Goal: Book appointment/travel/reservation

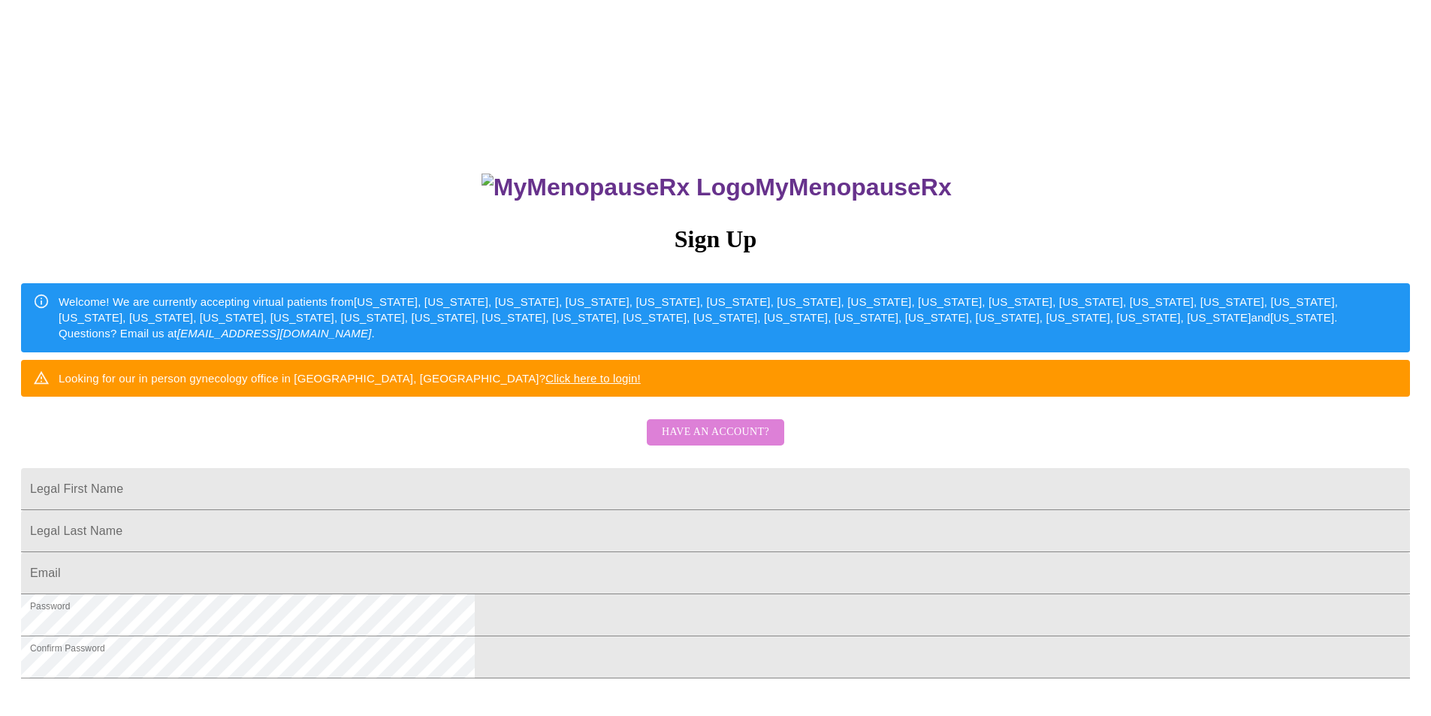
click at [725, 442] on span "Have an account?" at bounding box center [715, 432] width 107 height 19
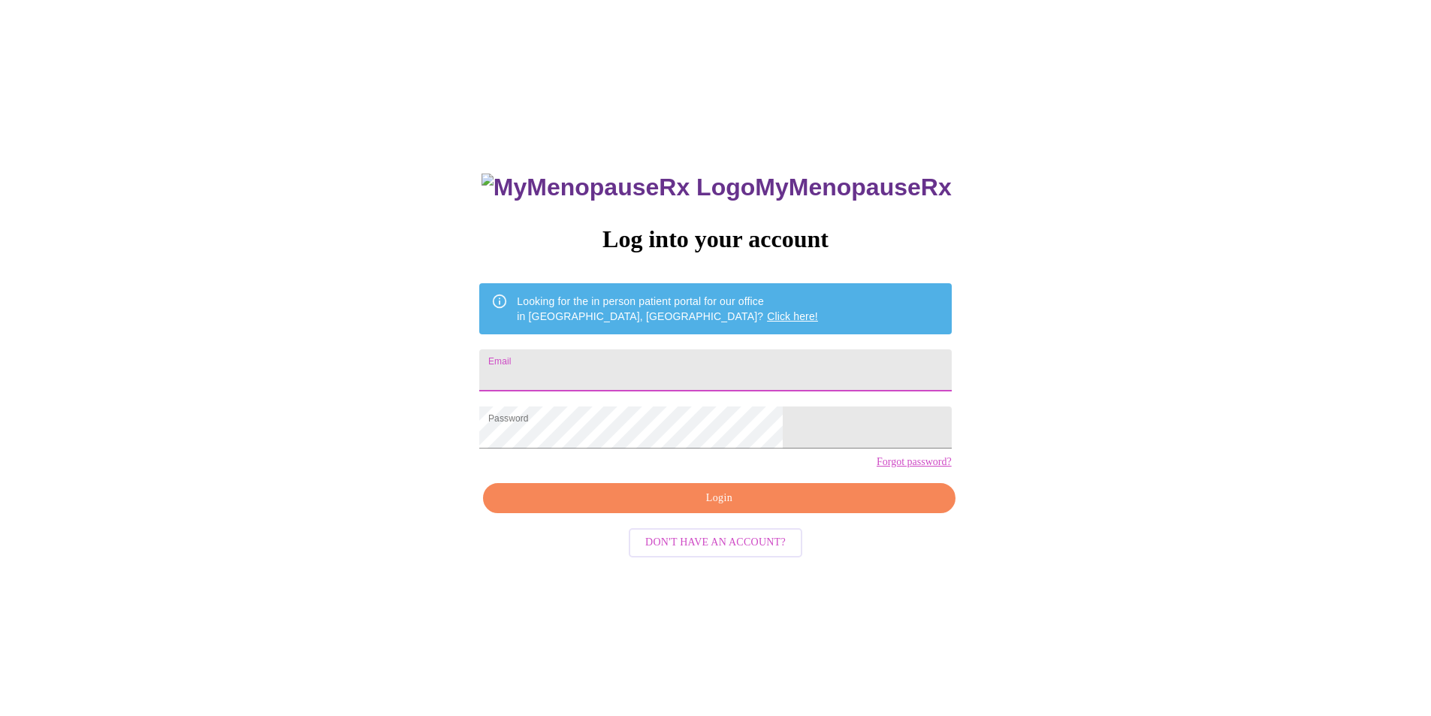
click at [639, 370] on input "Email" at bounding box center [715, 370] width 472 height 42
type input "[EMAIL_ADDRESS][DOMAIN_NAME]"
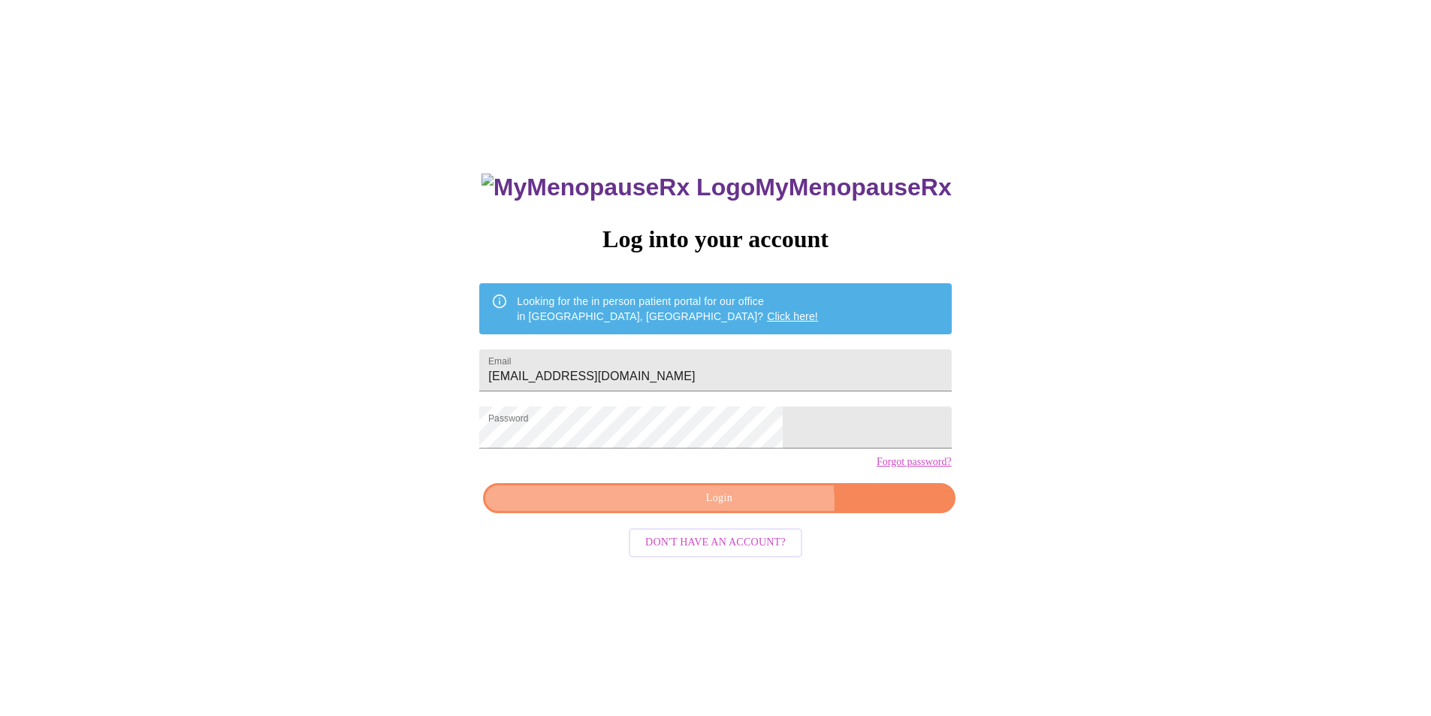
click at [743, 508] on span "Login" at bounding box center [718, 498] width 437 height 19
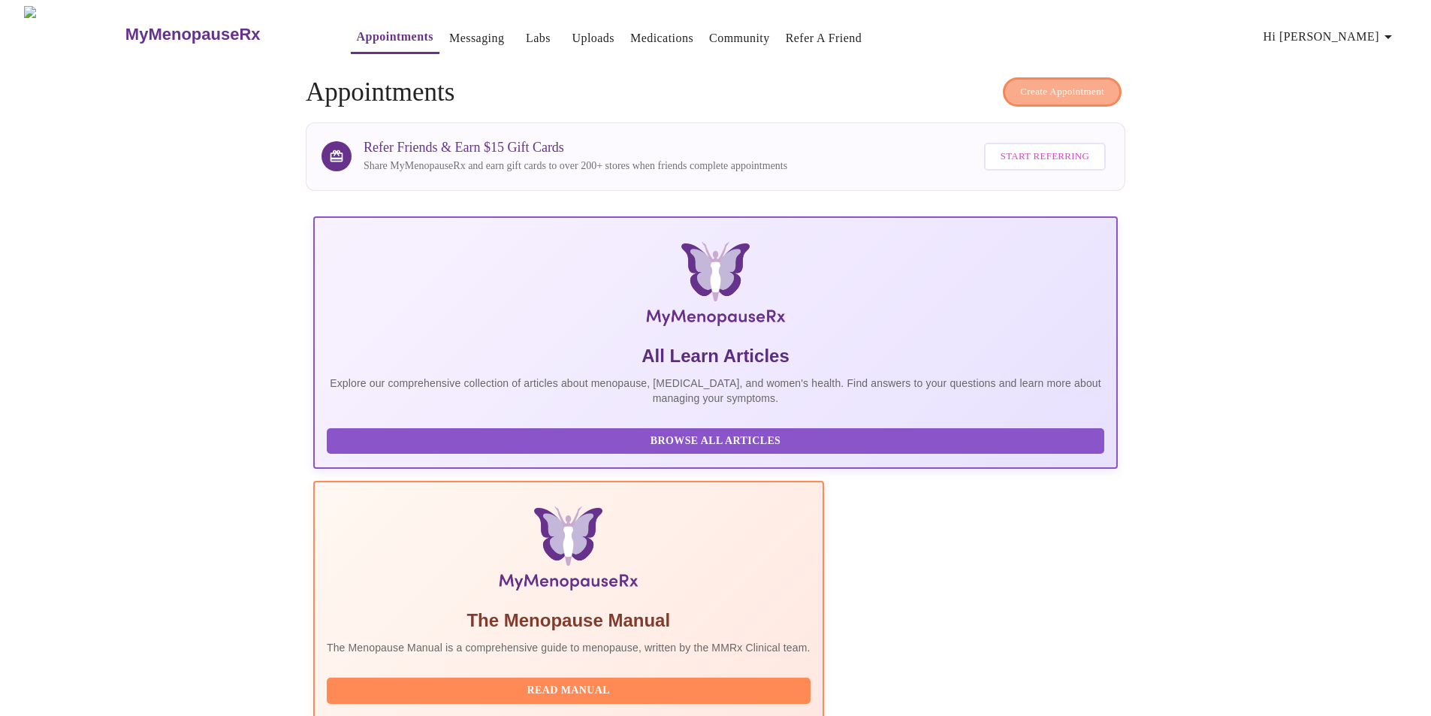
click at [1024, 90] on span "Create Appointment" at bounding box center [1062, 91] width 84 height 17
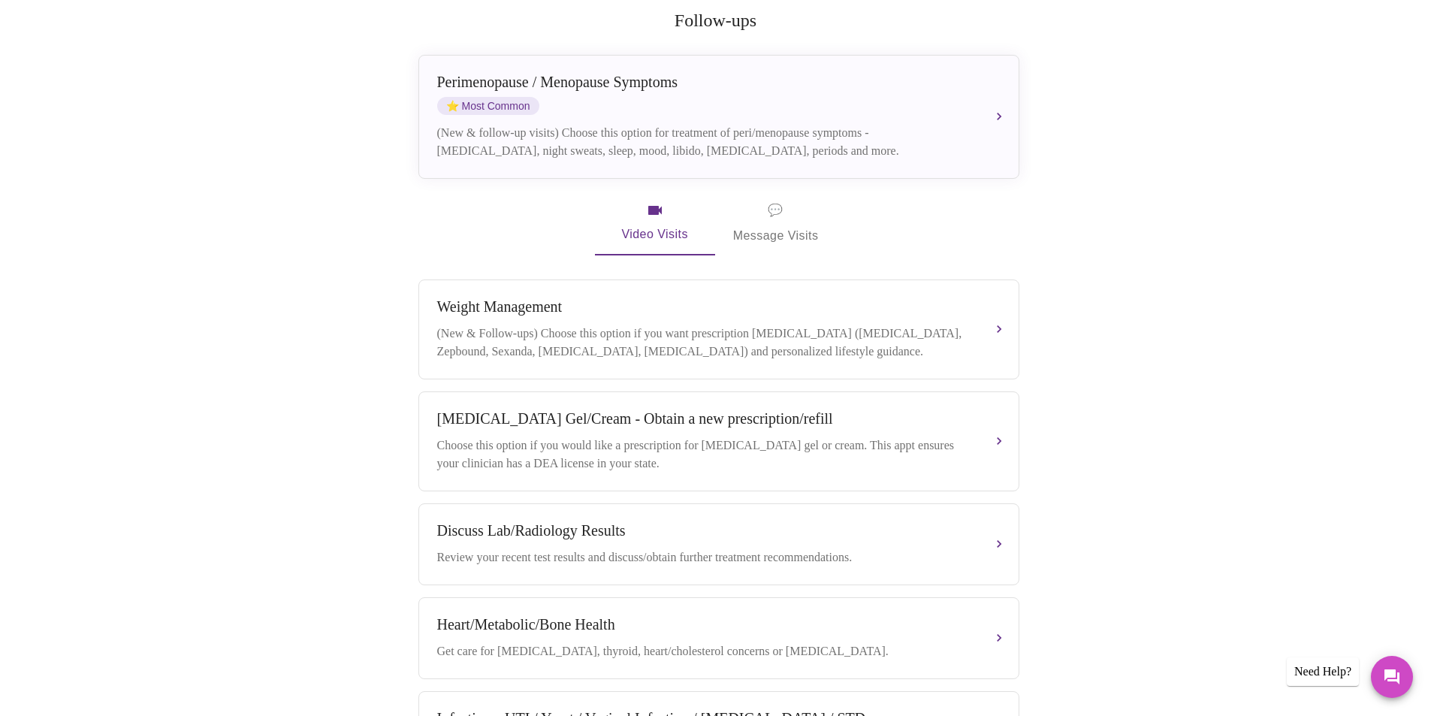
scroll to position [300, 0]
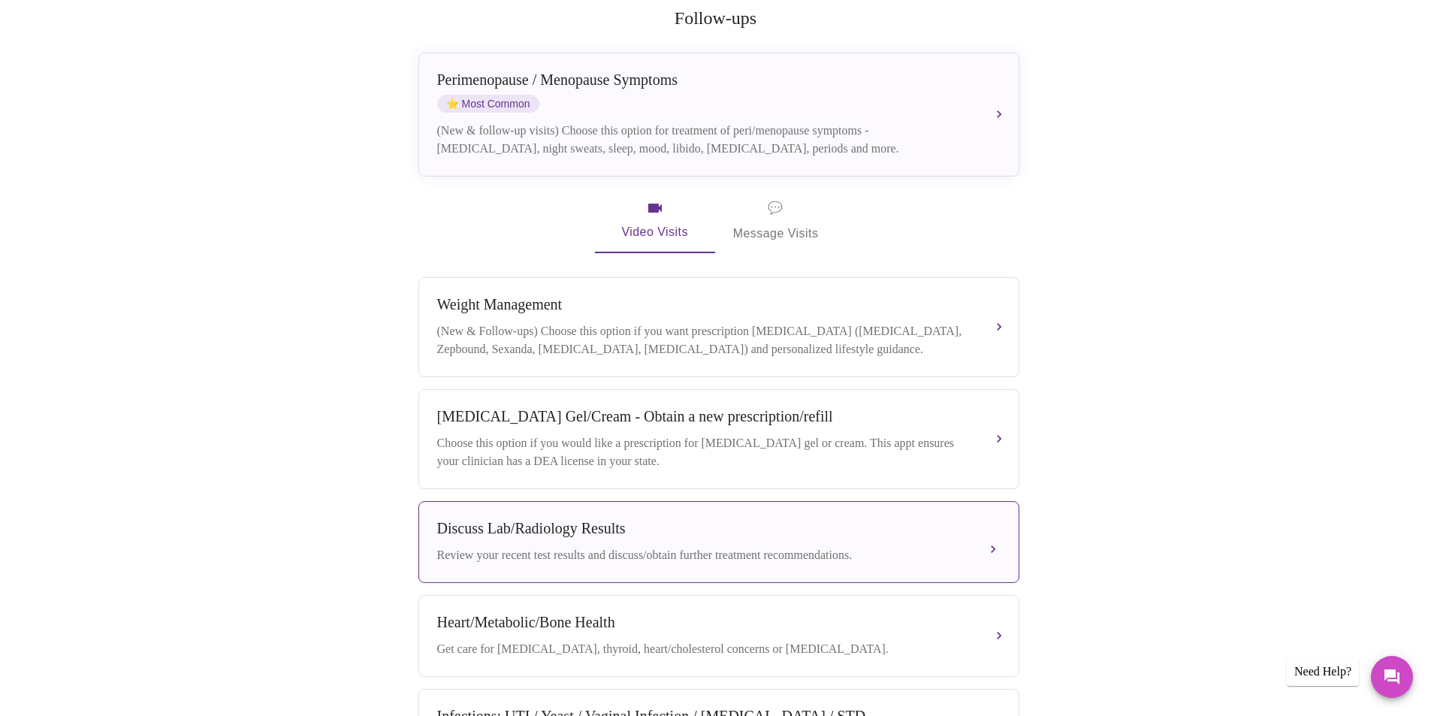
click at [995, 529] on div "Discuss Lab/Radiology Results Review your recent test results and discuss/obtai…" at bounding box center [718, 542] width 563 height 44
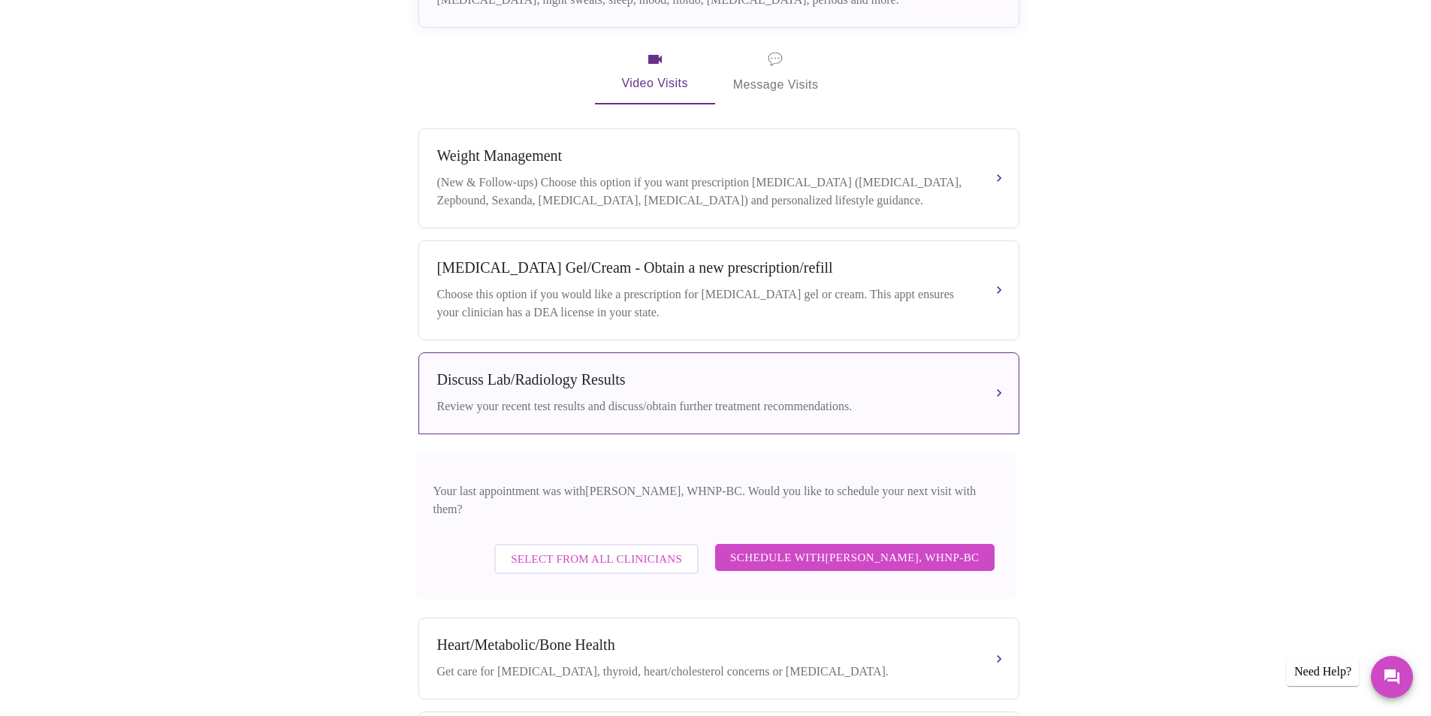
scroll to position [451, 0]
click at [951, 546] on span "Schedule with [PERSON_NAME], WHNP-BC" at bounding box center [854, 556] width 249 height 20
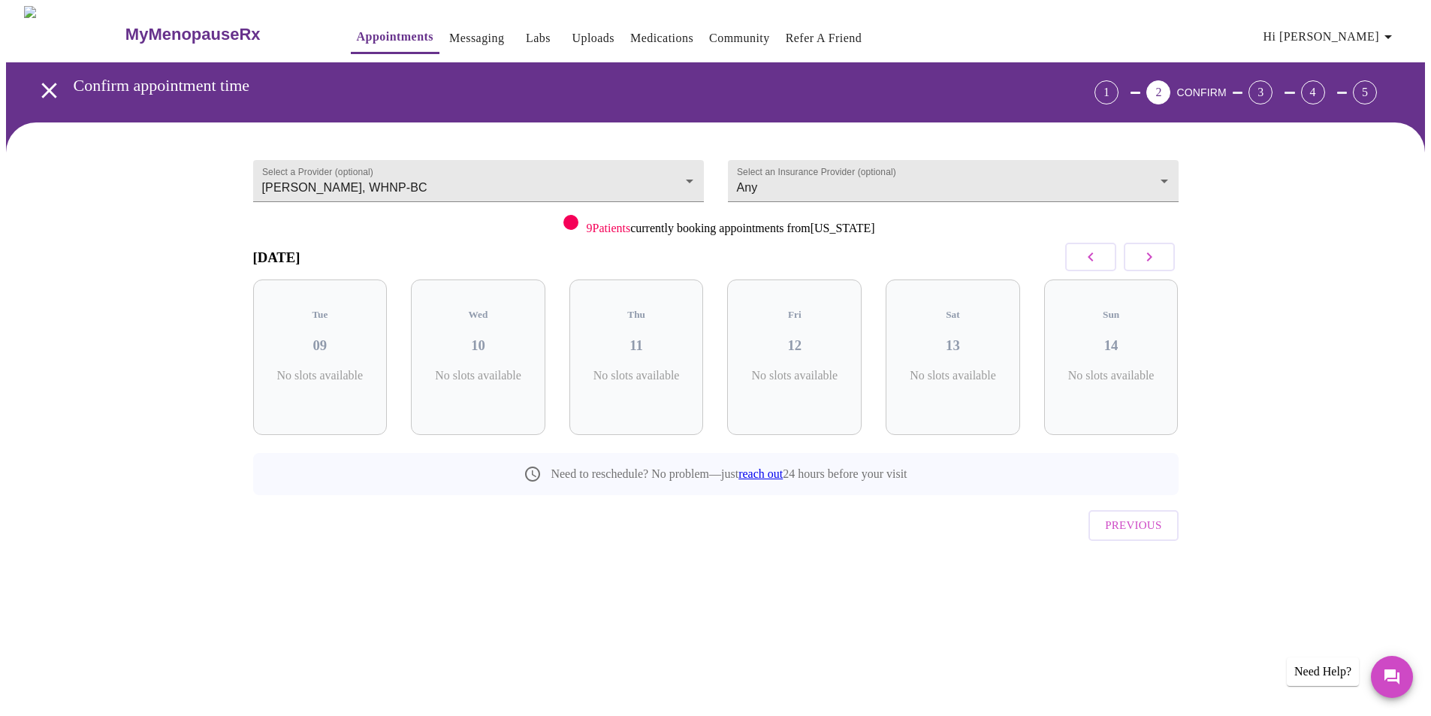
scroll to position [0, 0]
click at [1159, 256] on icon "button" at bounding box center [1154, 257] width 18 height 18
click at [1103, 252] on icon "button" at bounding box center [1096, 257] width 18 height 18
click at [967, 337] on h3 "12" at bounding box center [958, 345] width 110 height 17
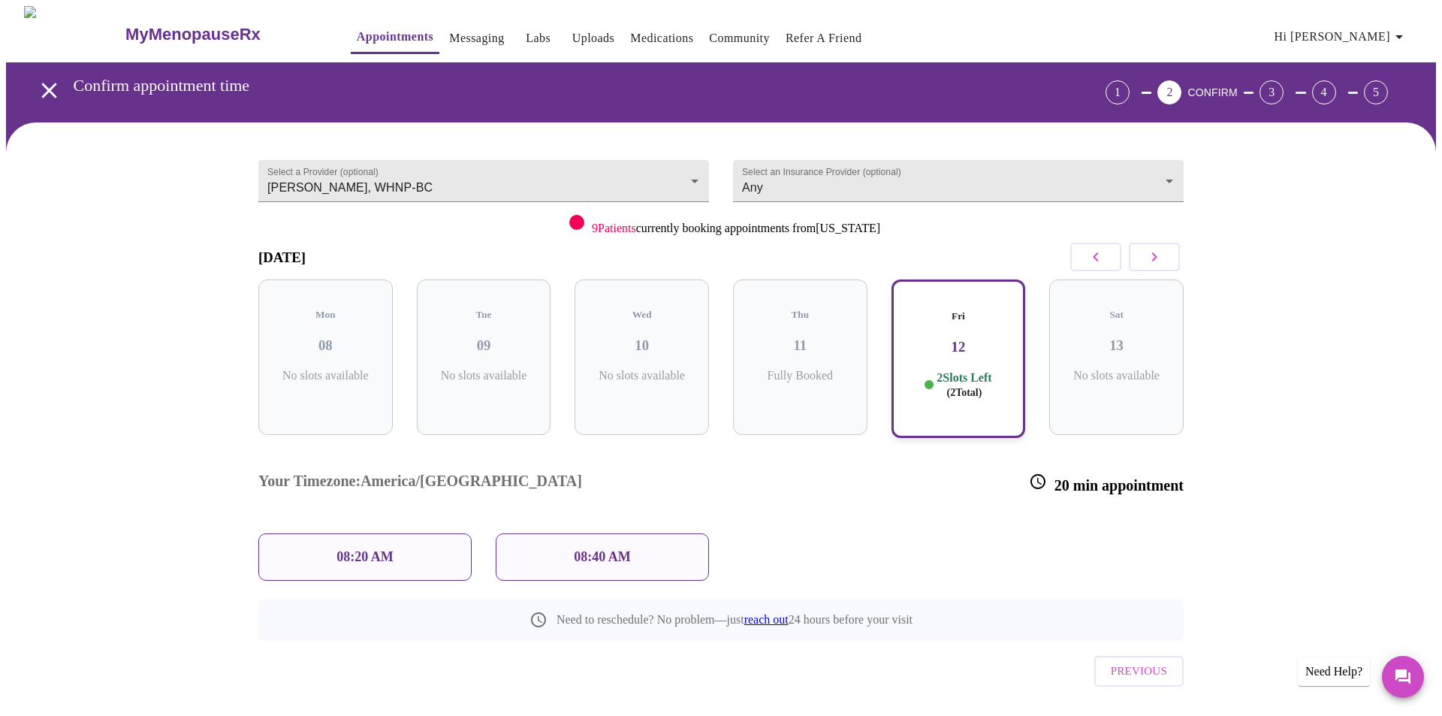
click at [318, 533] on div "08:20 AM" at bounding box center [364, 556] width 213 height 47
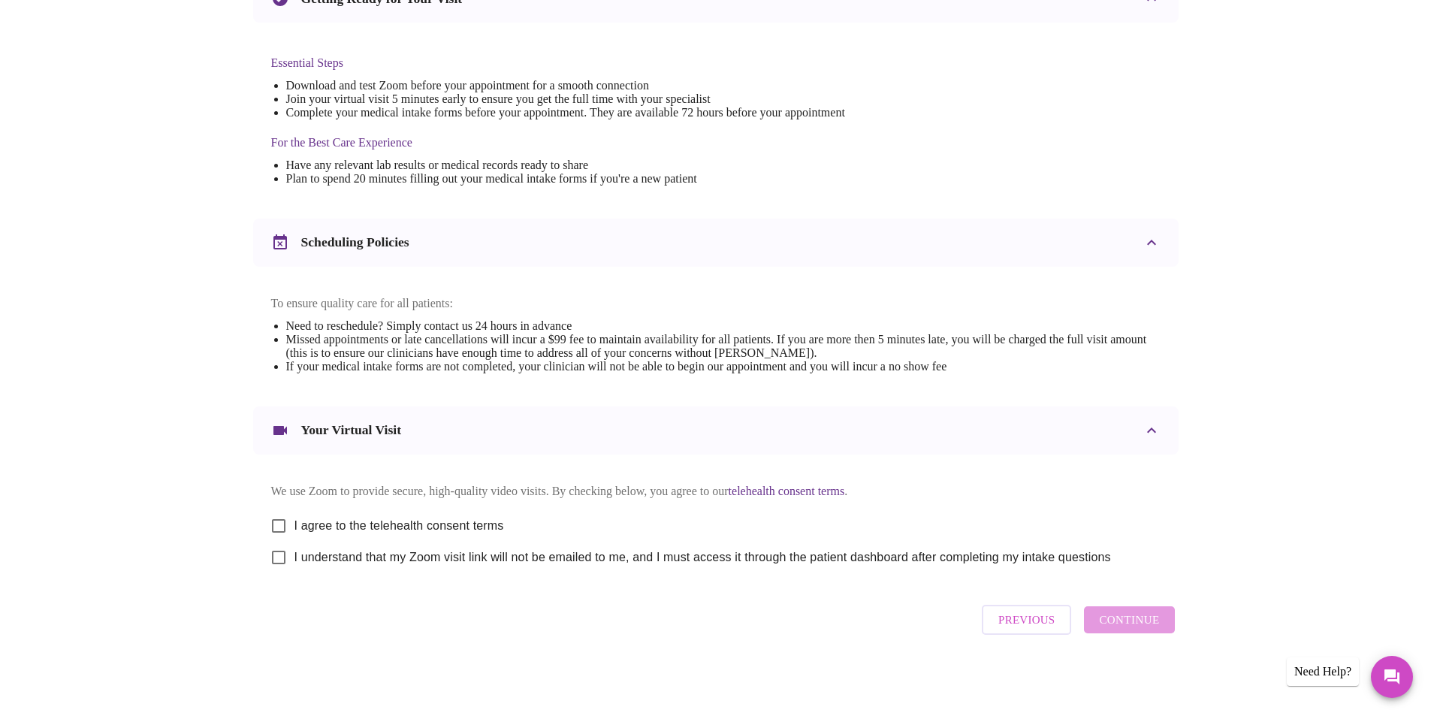
scroll to position [373, 0]
click at [276, 554] on input "I understand that my Zoom visit link will not be emailed to me, and I must acce…" at bounding box center [279, 557] width 32 height 32
checkbox input "true"
click at [278, 520] on input "I agree to the telehealth consent terms" at bounding box center [279, 526] width 32 height 32
checkbox input "true"
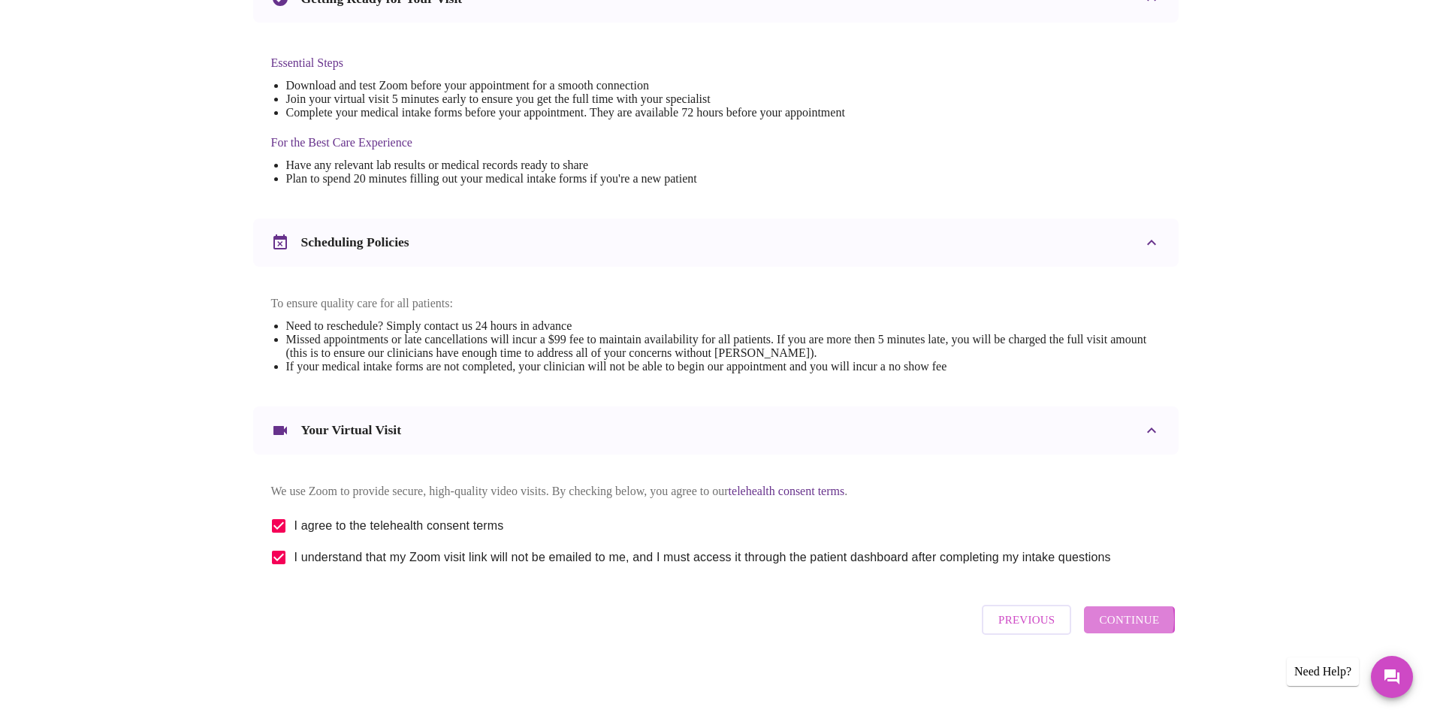
click at [1118, 625] on span "Continue" at bounding box center [1129, 620] width 60 height 20
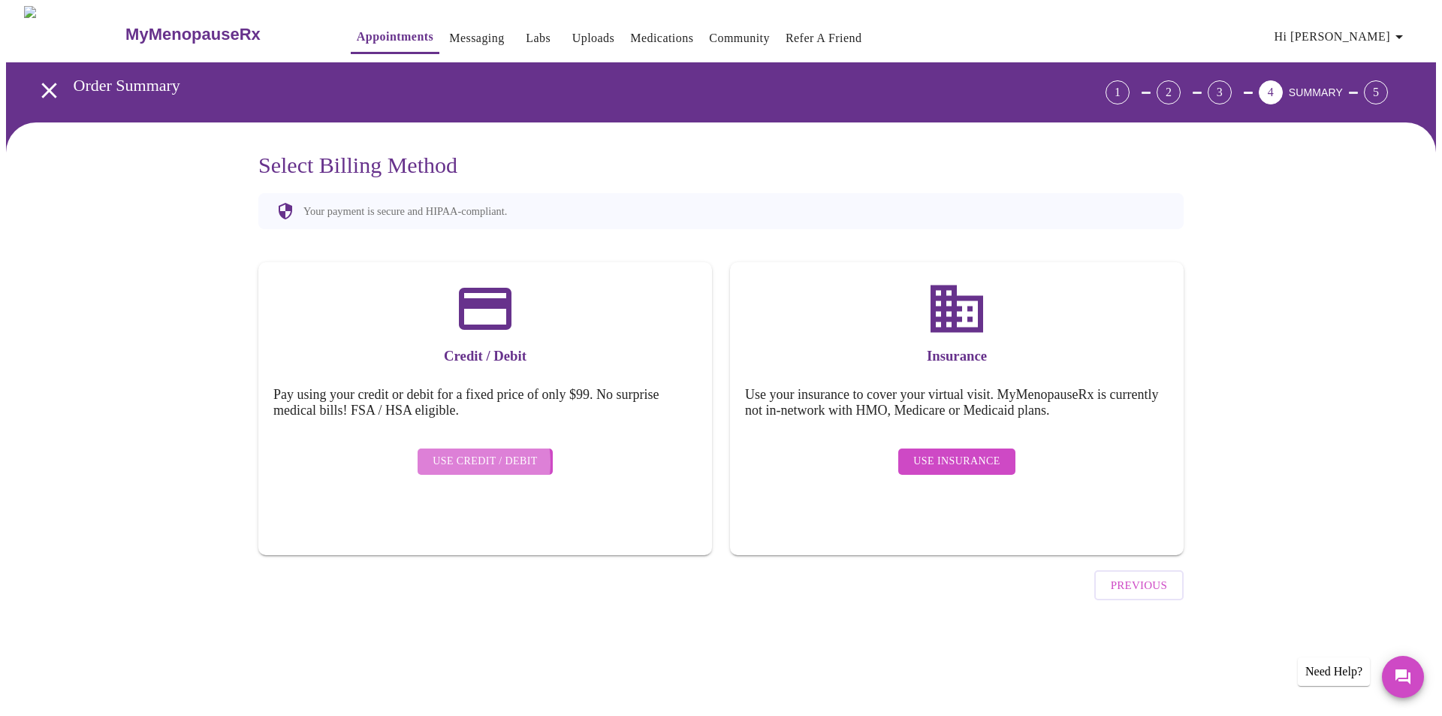
click at [457, 452] on span "Use Credit / Debit" at bounding box center [485, 461] width 105 height 19
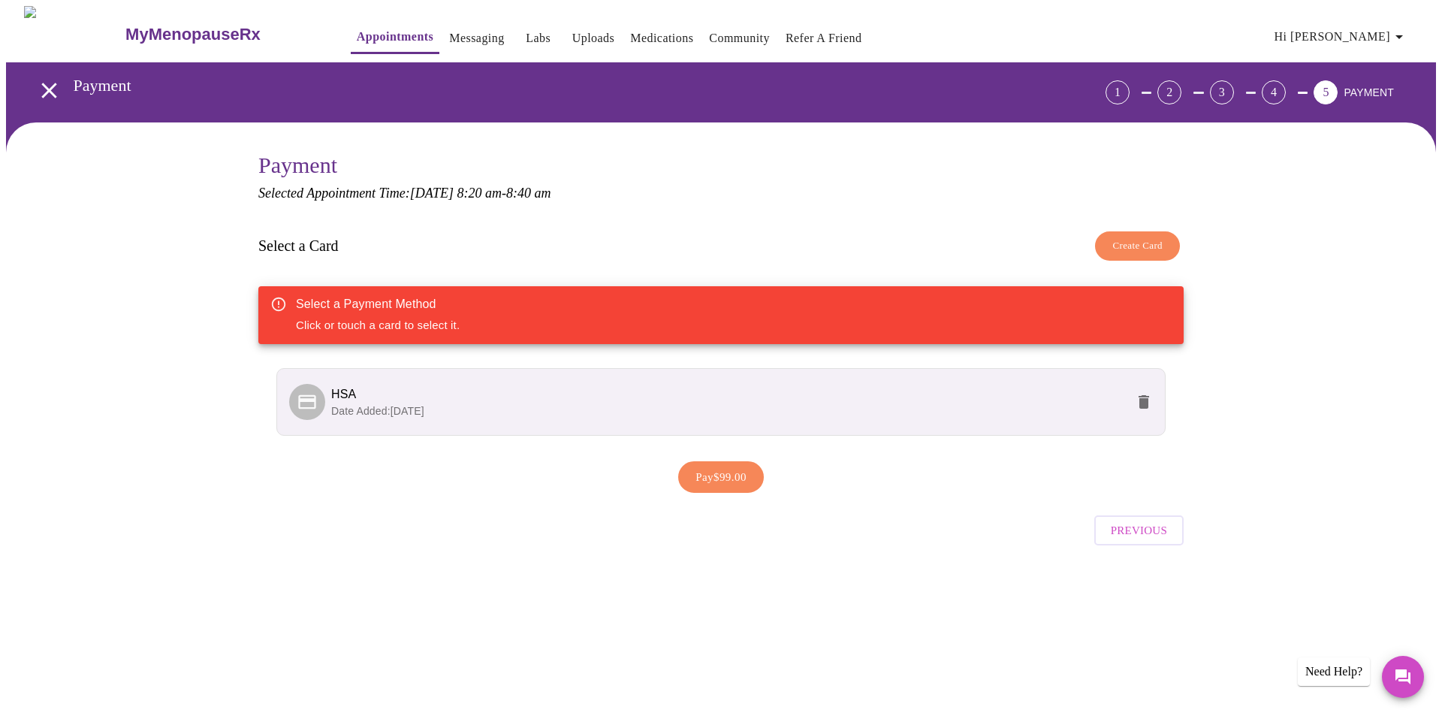
click at [375, 418] on li "HSA Date Added: [DATE]" at bounding box center [720, 402] width 889 height 68
click at [424, 406] on span "Date Added: [DATE]" at bounding box center [377, 411] width 93 height 12
click at [387, 321] on div "Select a Payment Method Click or touch a card to select it." at bounding box center [378, 315] width 164 height 49
click at [494, 423] on li "HSA Date Added: [DATE]" at bounding box center [720, 402] width 889 height 68
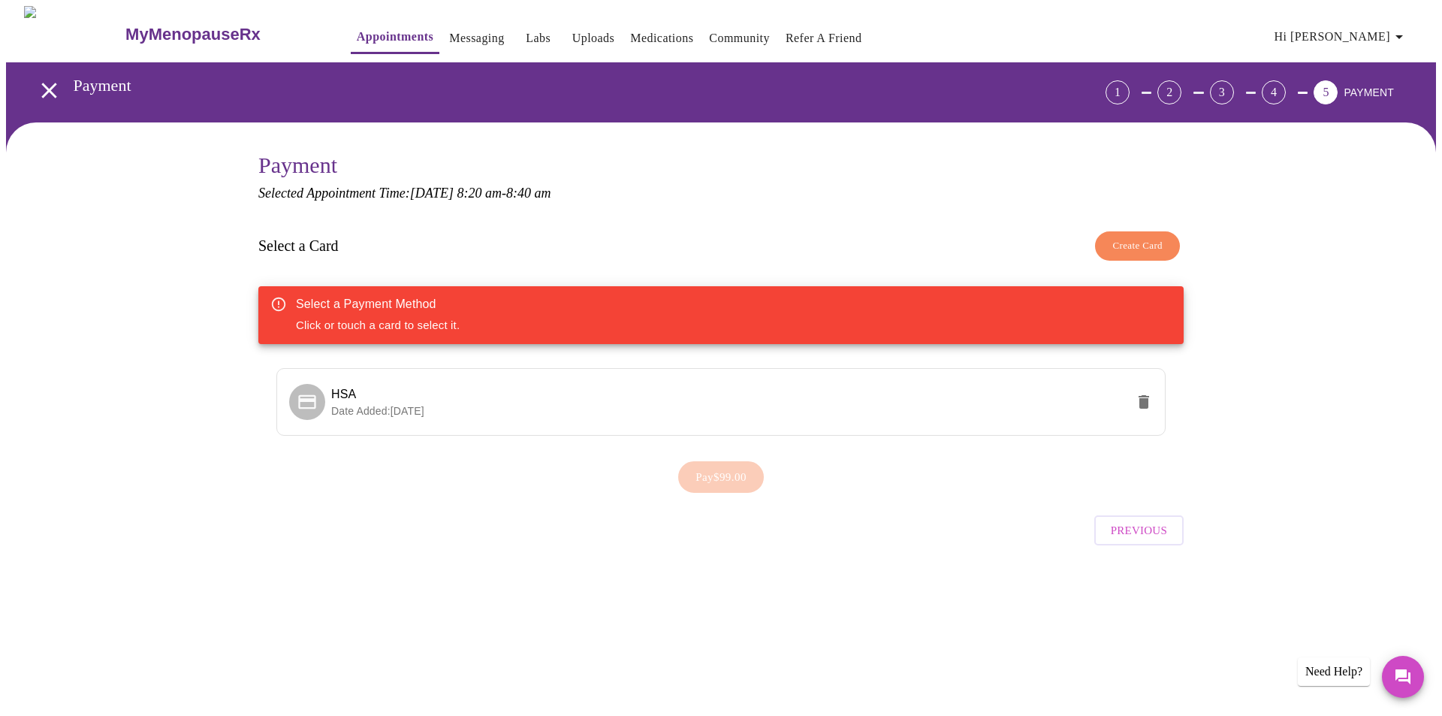
click at [734, 474] on div "Pay $99.00" at bounding box center [720, 477] width 925 height 47
click at [508, 412] on p "Date Added: [DATE]" at bounding box center [728, 410] width 794 height 15
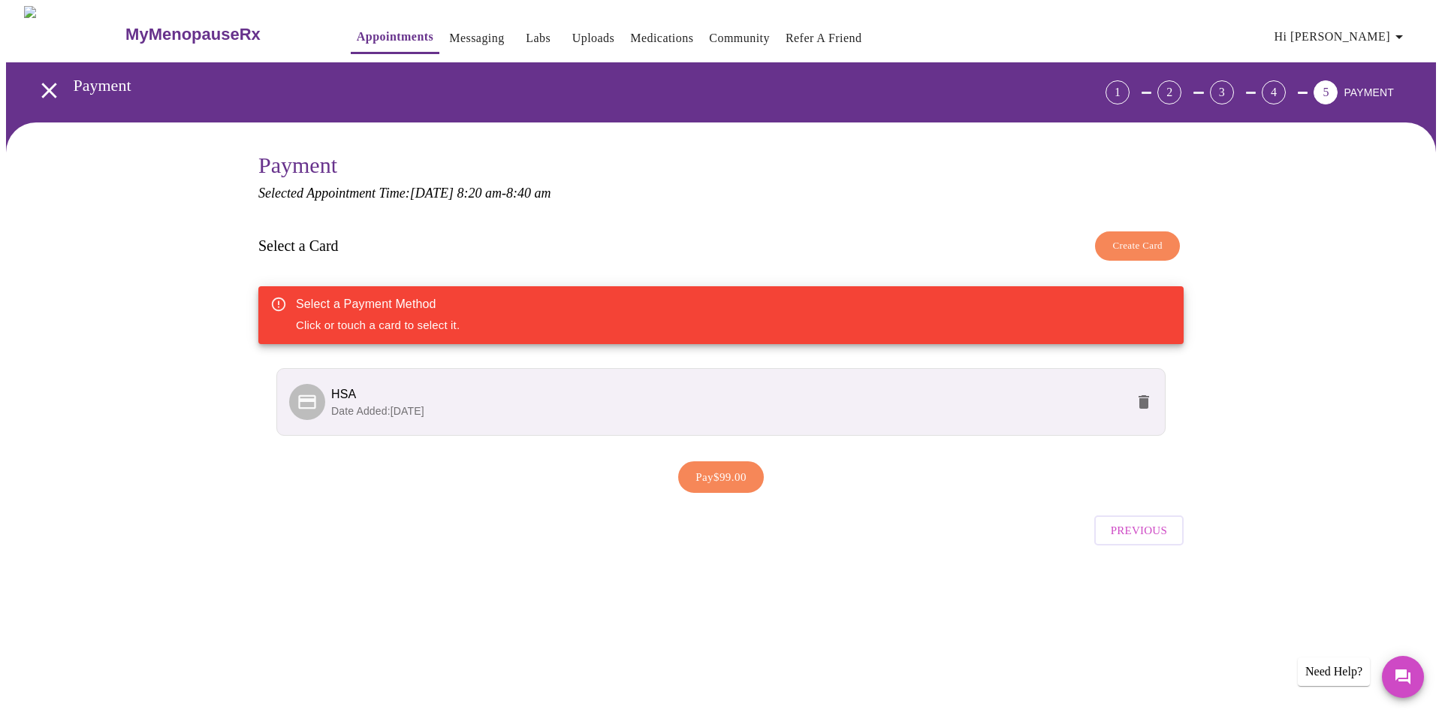
click at [755, 385] on span "HSA" at bounding box center [728, 394] width 794 height 18
click at [1147, 399] on icon "delete" at bounding box center [1143, 402] width 11 height 14
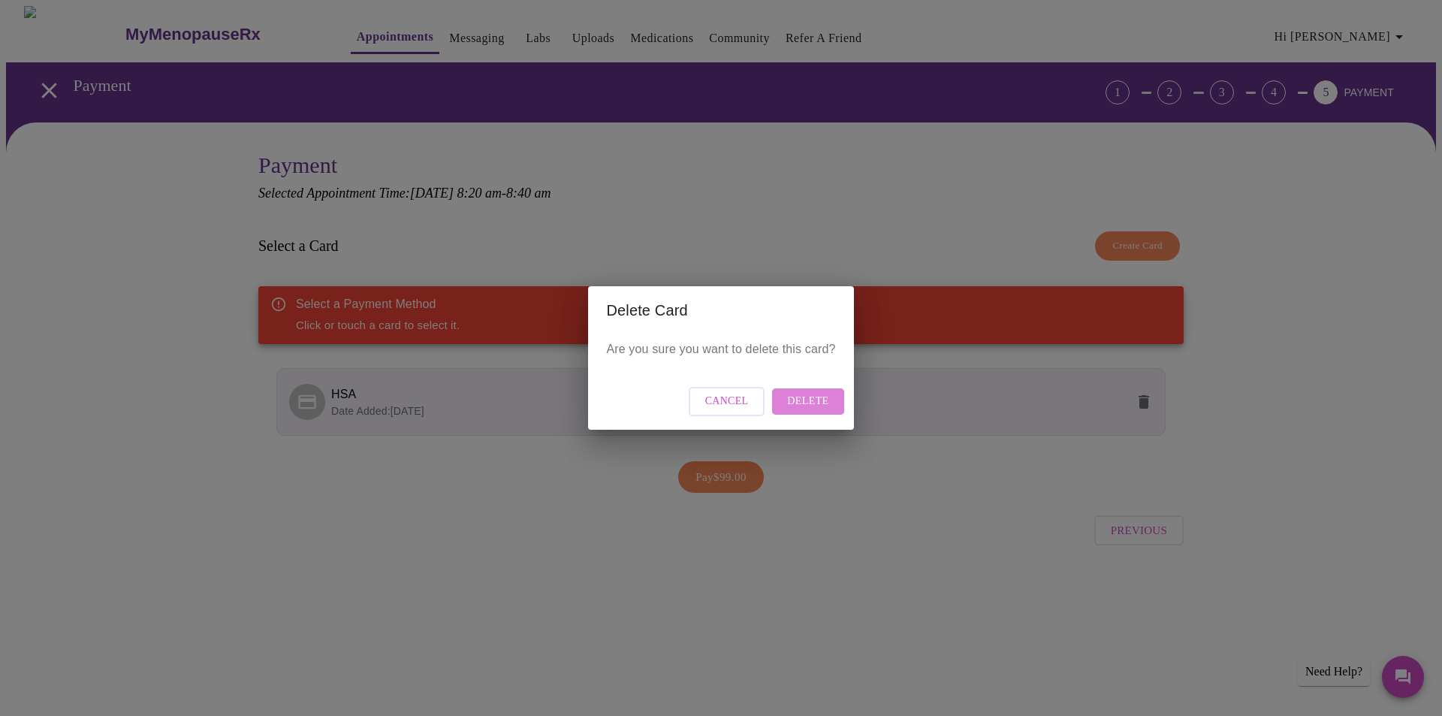
click at [803, 401] on span "Delete" at bounding box center [807, 401] width 41 height 19
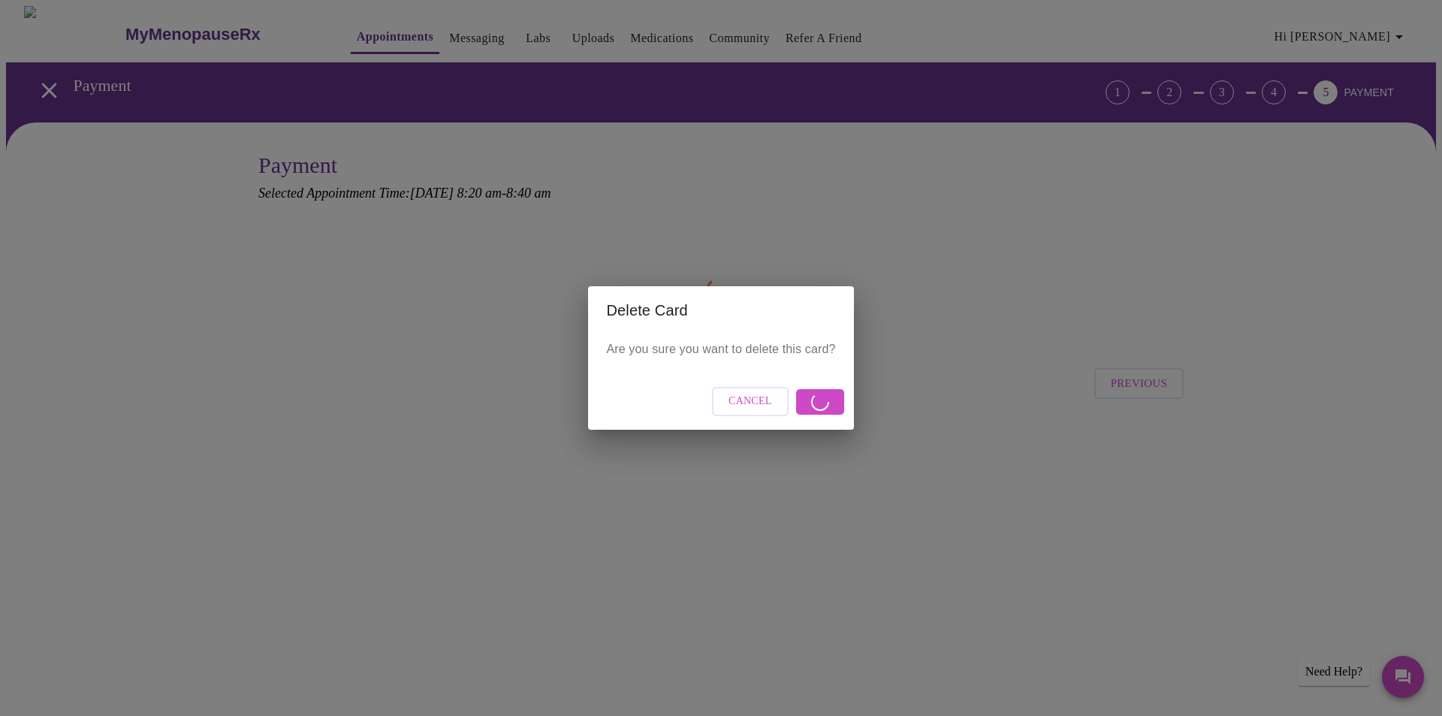
click at [741, 390] on button "Cancel" at bounding box center [750, 401] width 77 height 29
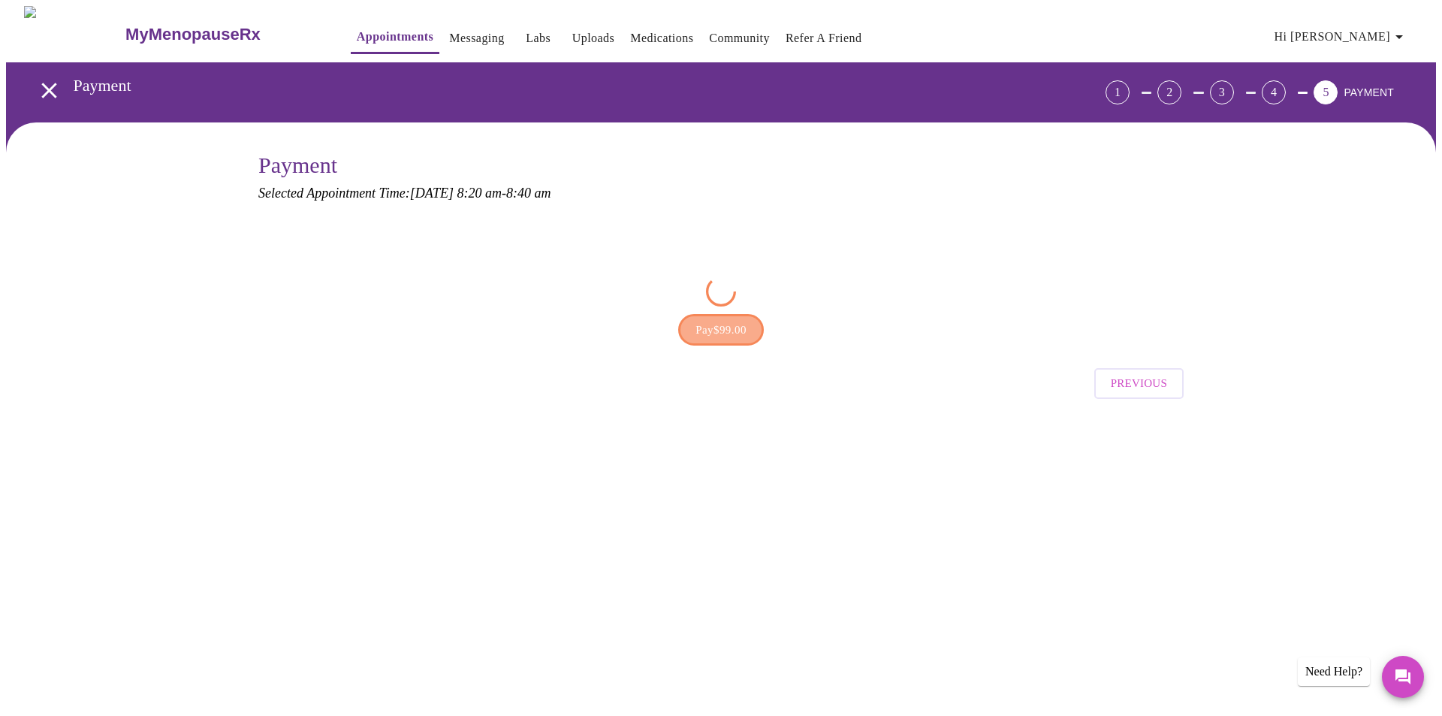
click at [711, 336] on span "Pay $99.00" at bounding box center [720, 330] width 51 height 20
click at [1138, 382] on span "Previous" at bounding box center [1139, 382] width 56 height 20
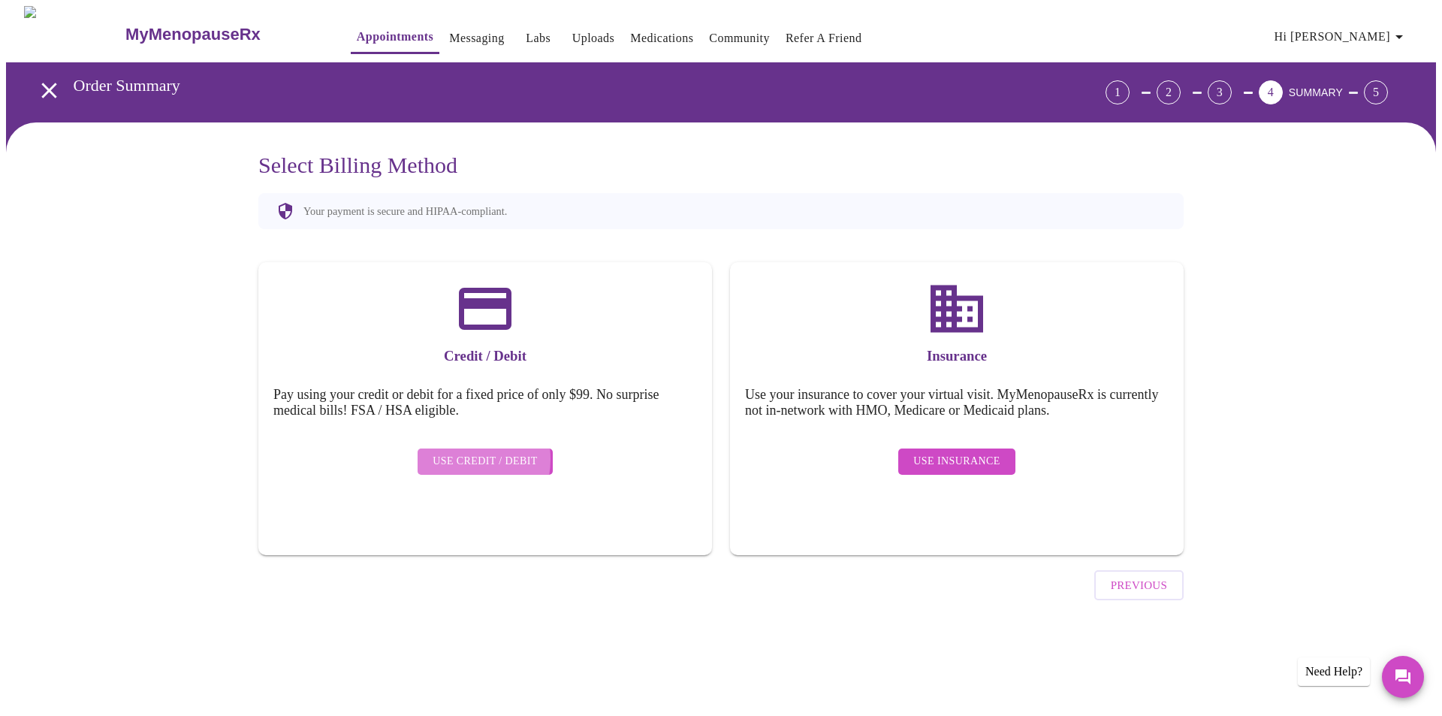
click at [454, 452] on span "Use Credit / Debit" at bounding box center [485, 461] width 105 height 19
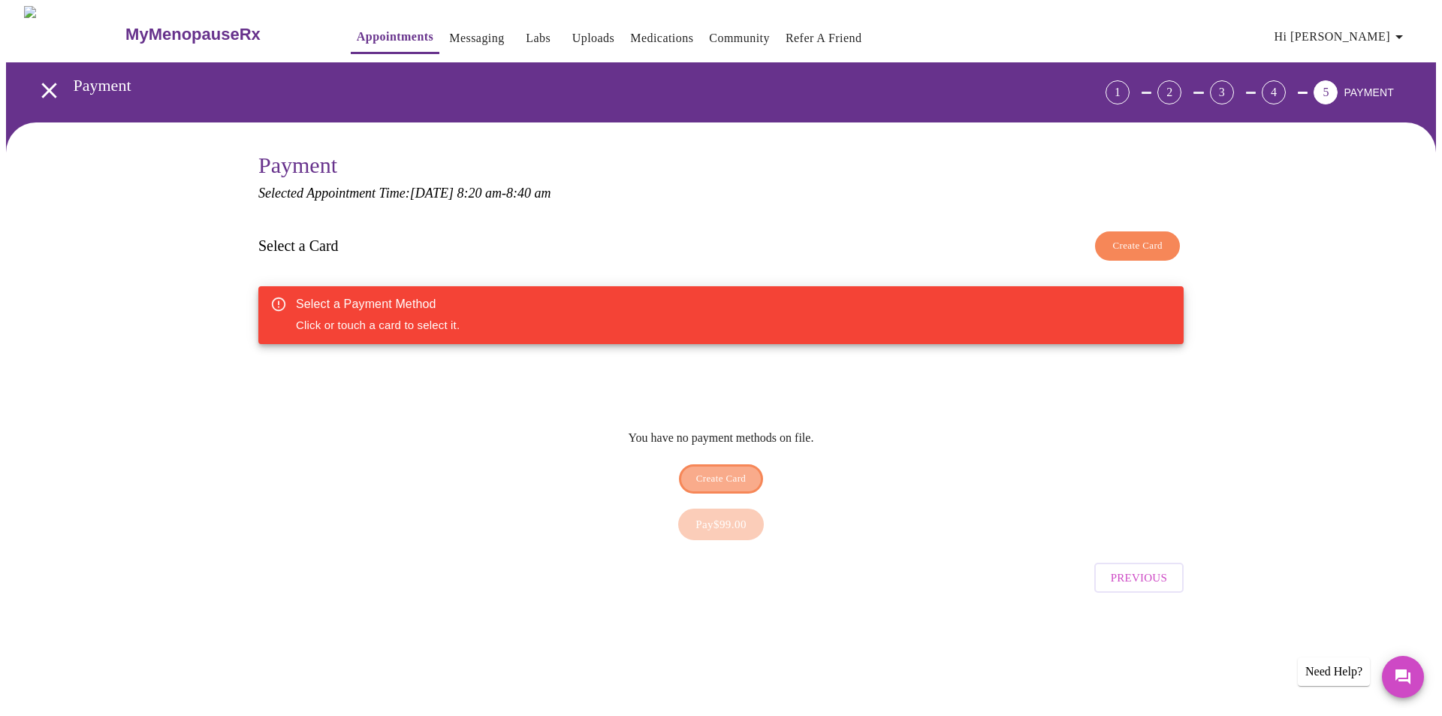
click at [731, 470] on span "Create Card" at bounding box center [721, 478] width 50 height 17
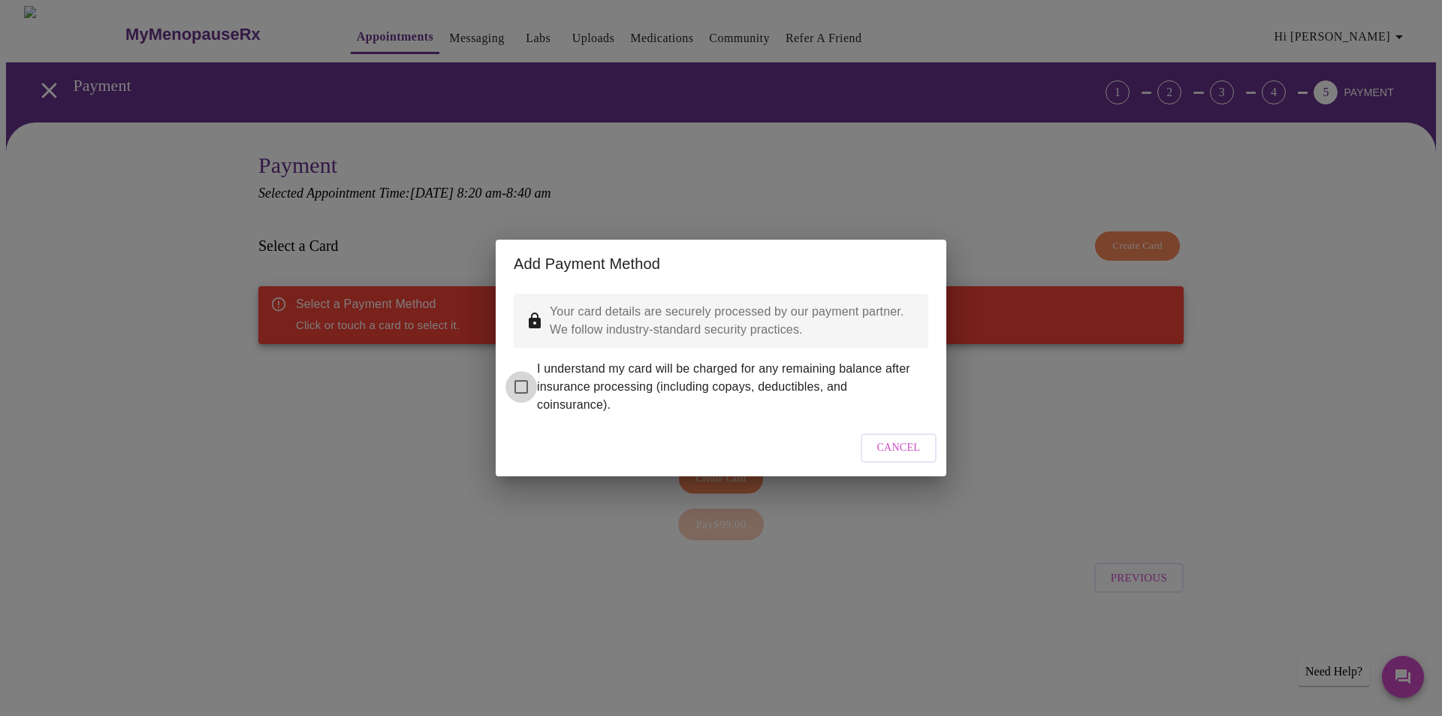
click at [523, 376] on input "I understand my card will be charged for any remaining balance after insurance …" at bounding box center [521, 387] width 32 height 32
checkbox input "true"
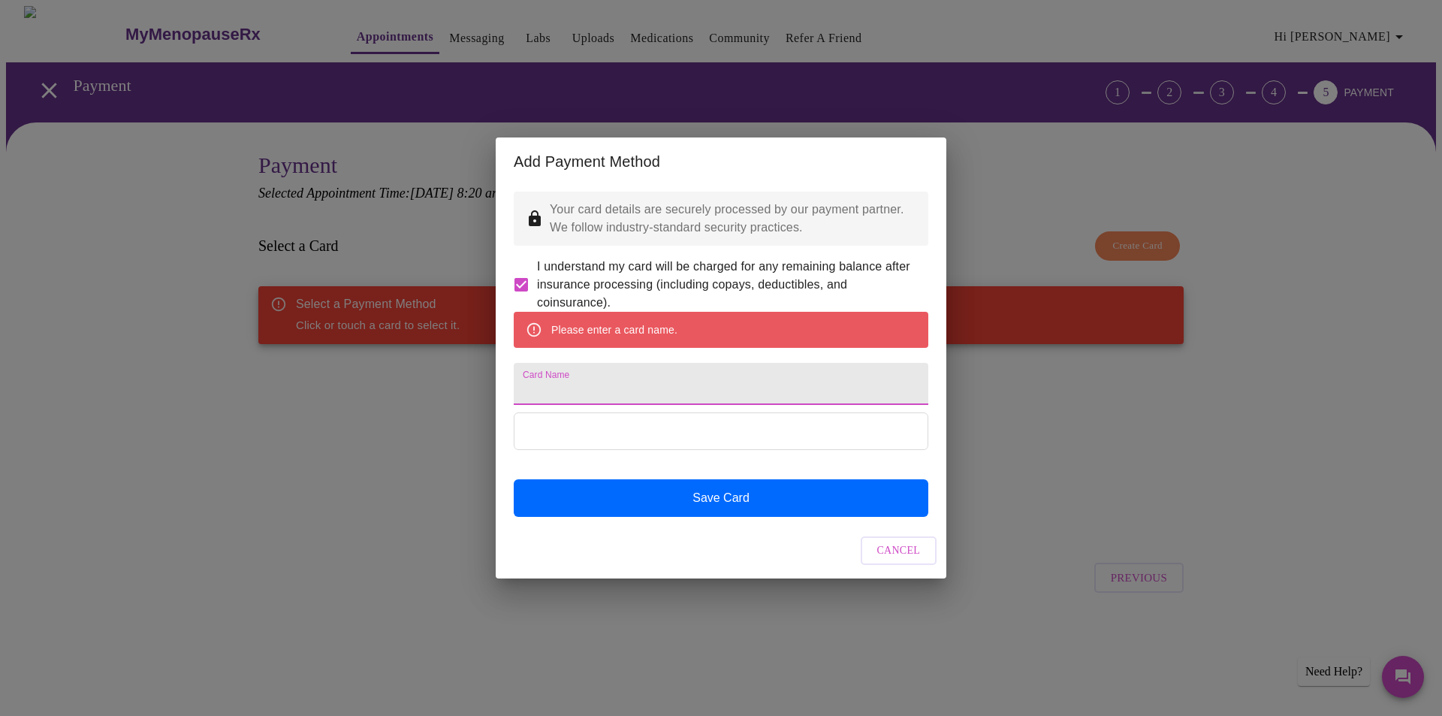
click at [609, 386] on input "Card Name" at bounding box center [721, 384] width 415 height 42
type input "HSA"
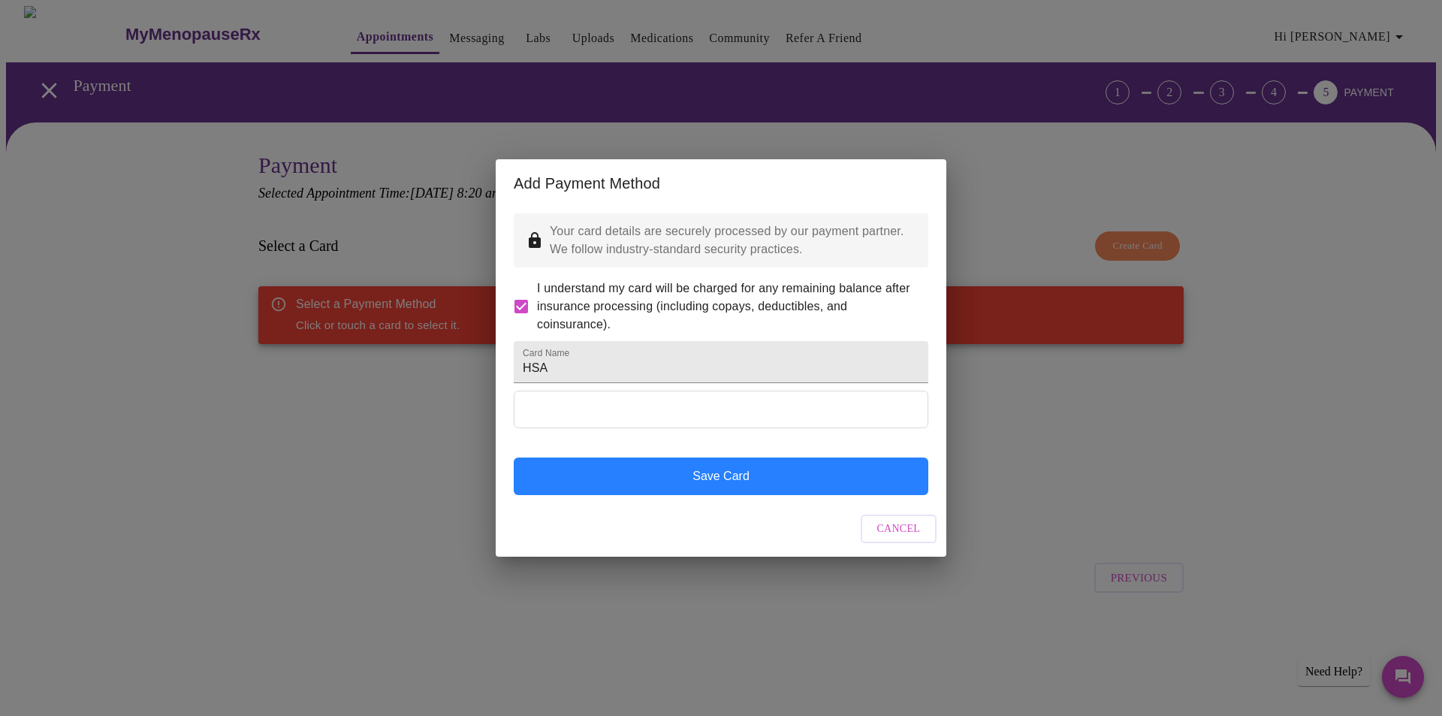
click at [748, 493] on button "Save Card" at bounding box center [721, 476] width 415 height 38
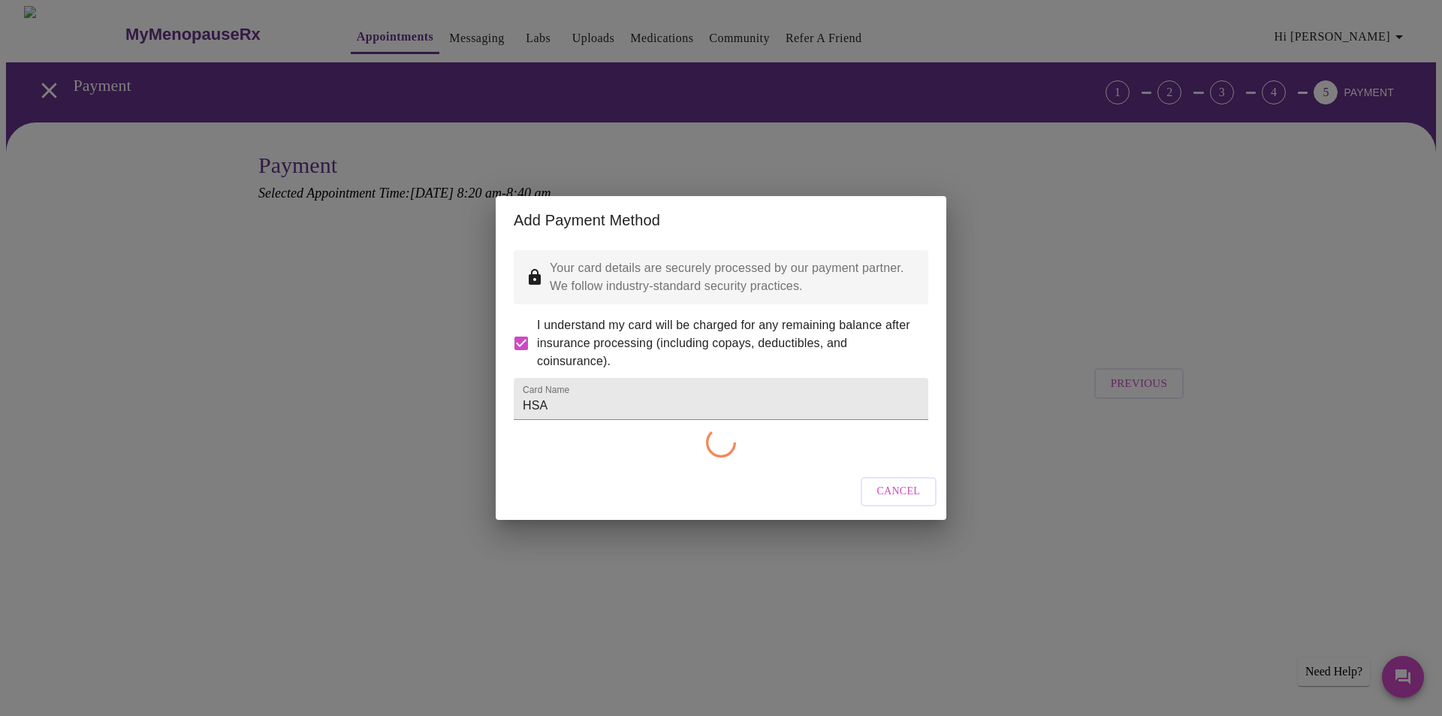
checkbox input "false"
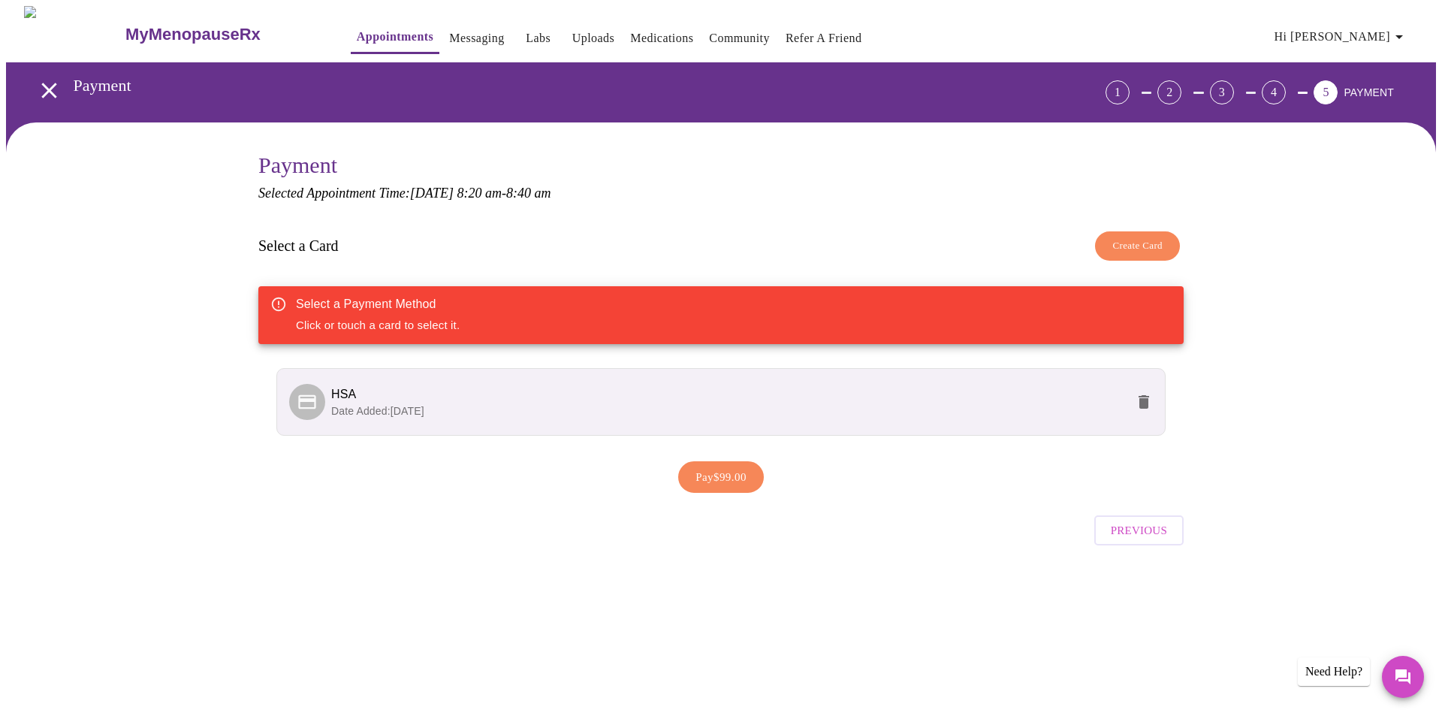
click at [412, 388] on span "HSA" at bounding box center [728, 394] width 794 height 18
click at [454, 417] on li "HSA Date Added: [DATE]" at bounding box center [720, 402] width 889 height 68
click at [709, 471] on span "Pay $99.00" at bounding box center [720, 477] width 51 height 20
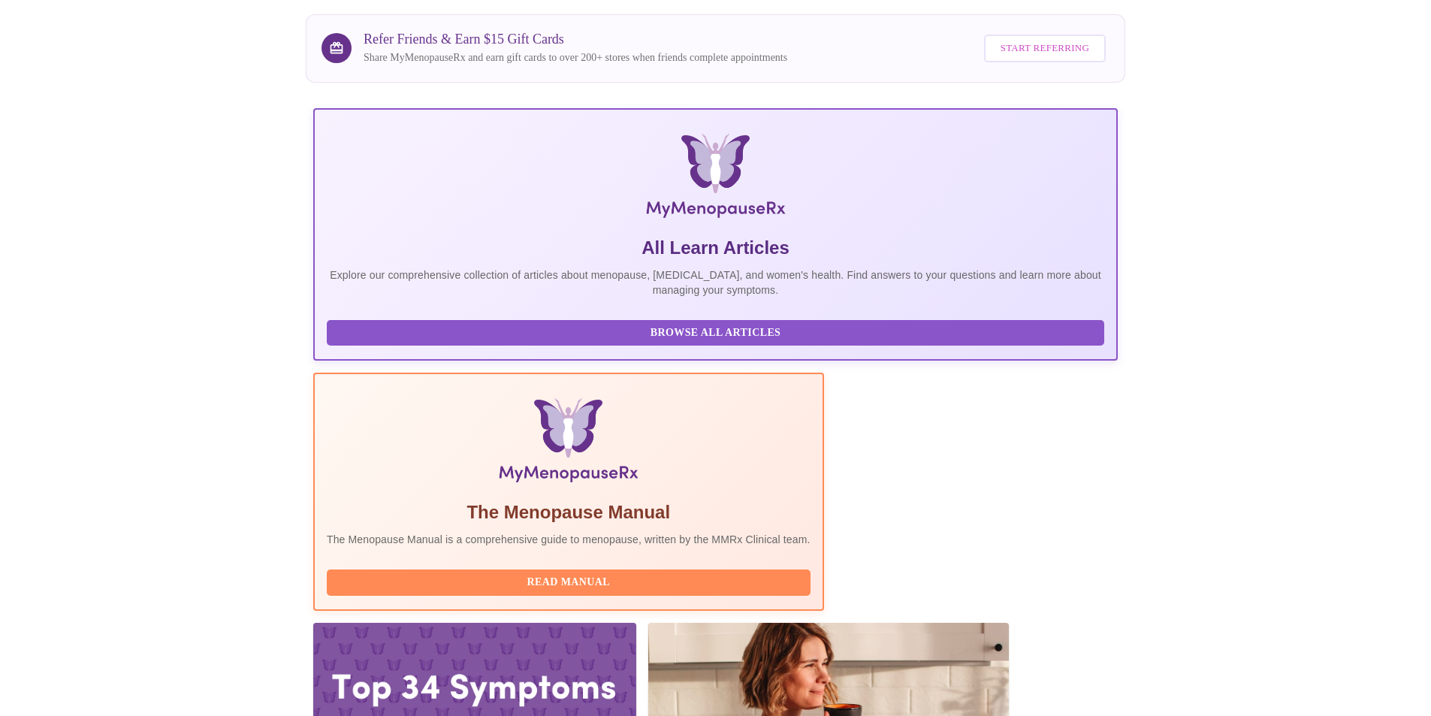
scroll to position [300, 0]
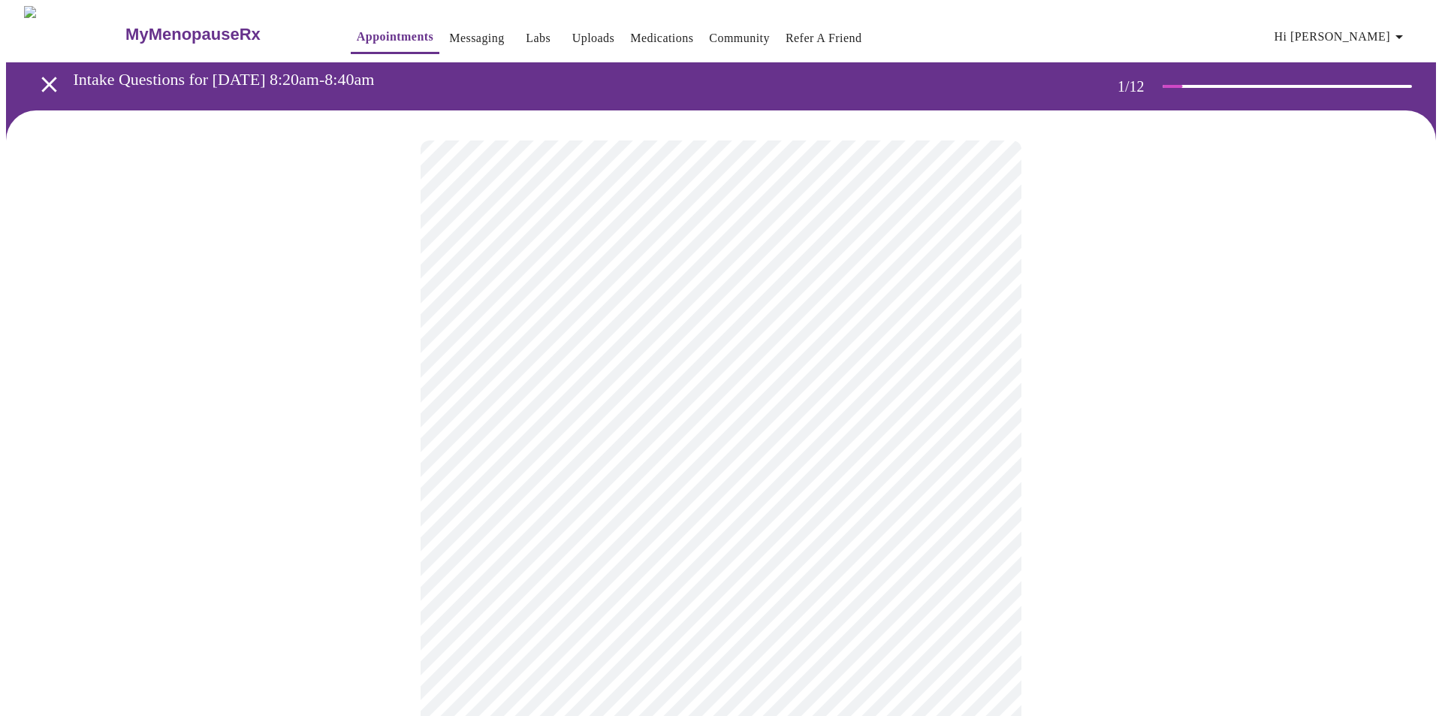
click at [982, 326] on body "MyMenopauseRx Appointments Messaging Labs Uploads Medications Community Refer a…" at bounding box center [721, 692] width 1430 height 1372
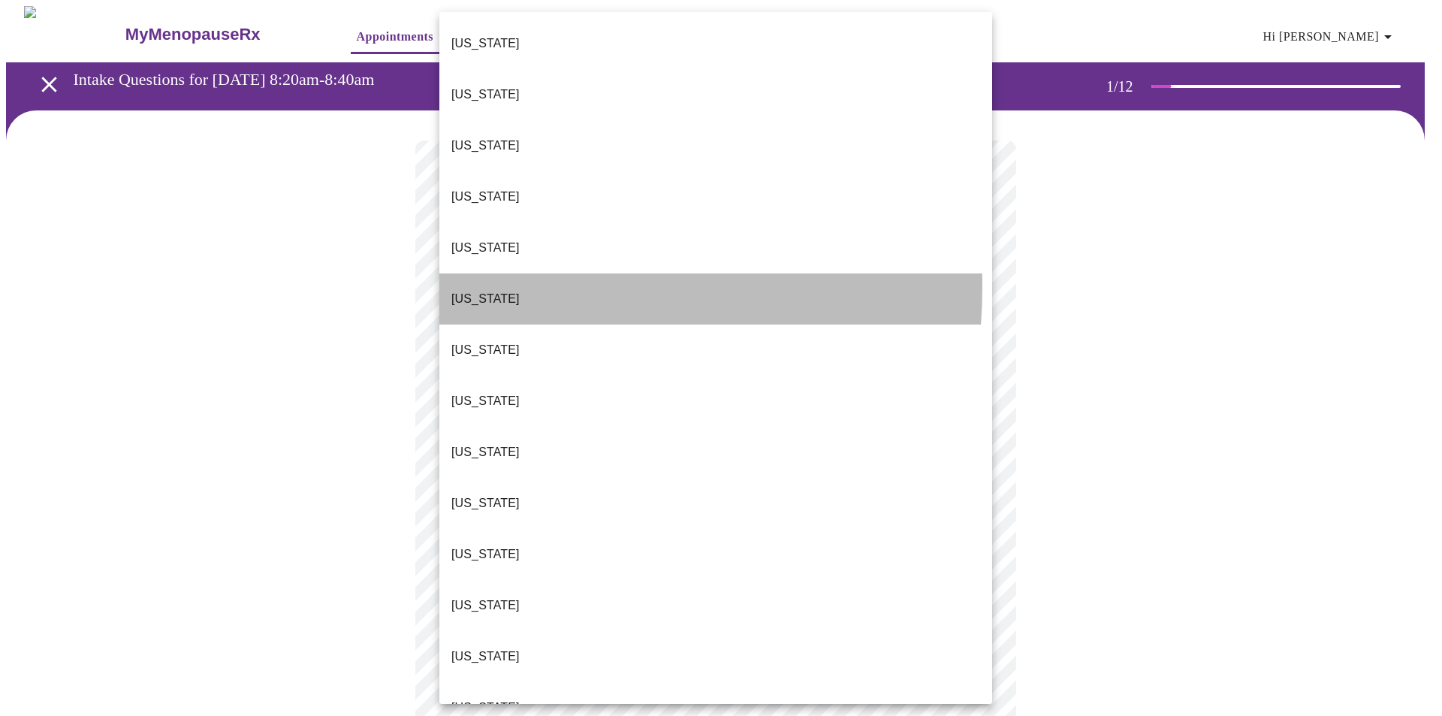
click at [486, 290] on p "[US_STATE]" at bounding box center [485, 299] width 68 height 18
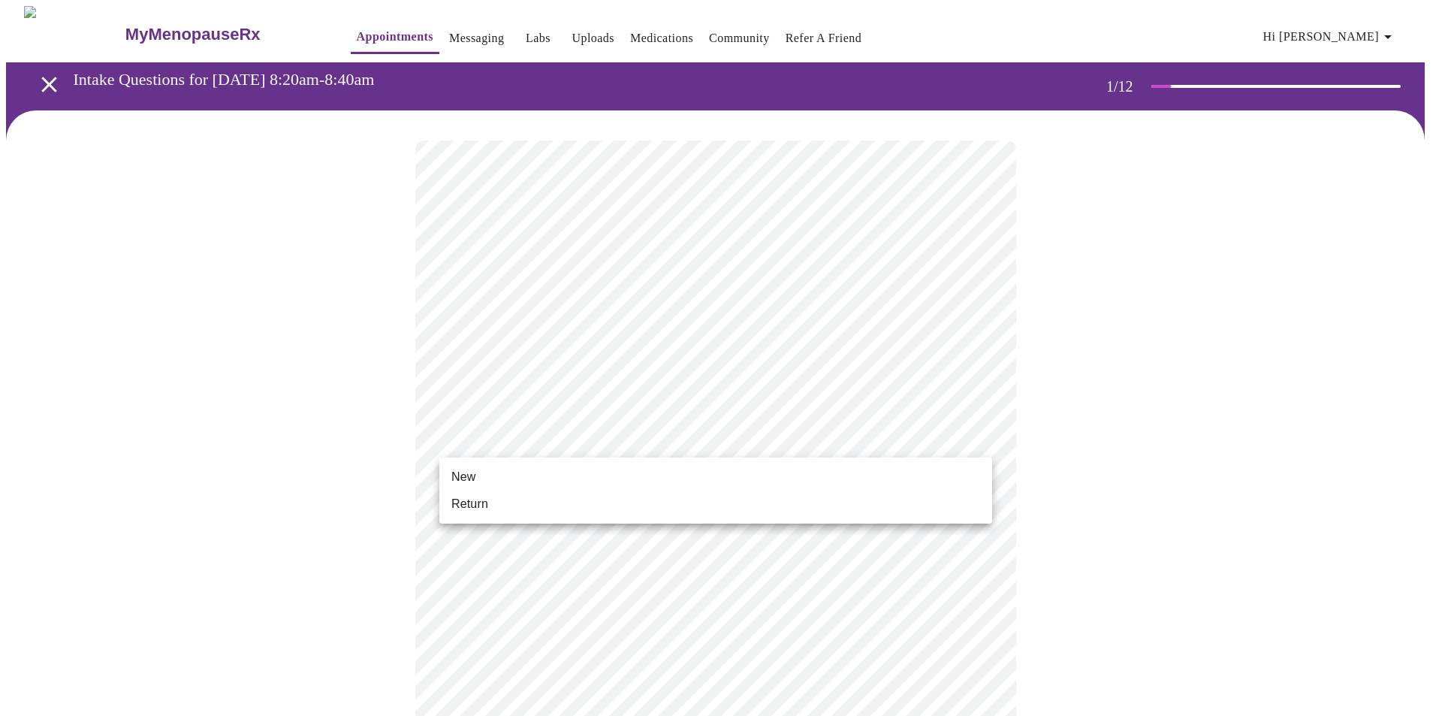
click at [831, 444] on body "MyMenopauseRx Appointments Messaging Labs Uploads Medications Community Refer a…" at bounding box center [721, 687] width 1430 height 1363
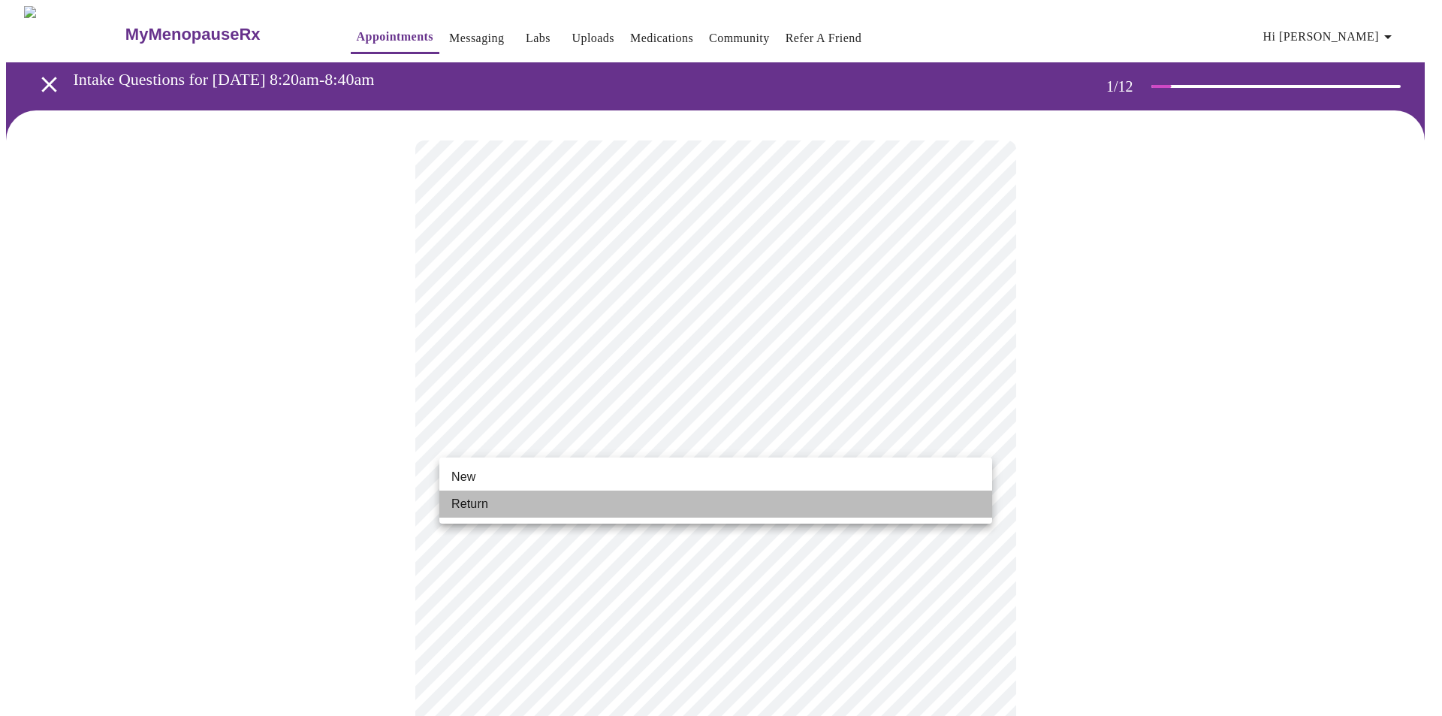
click at [595, 502] on li "Return" at bounding box center [715, 503] width 553 height 27
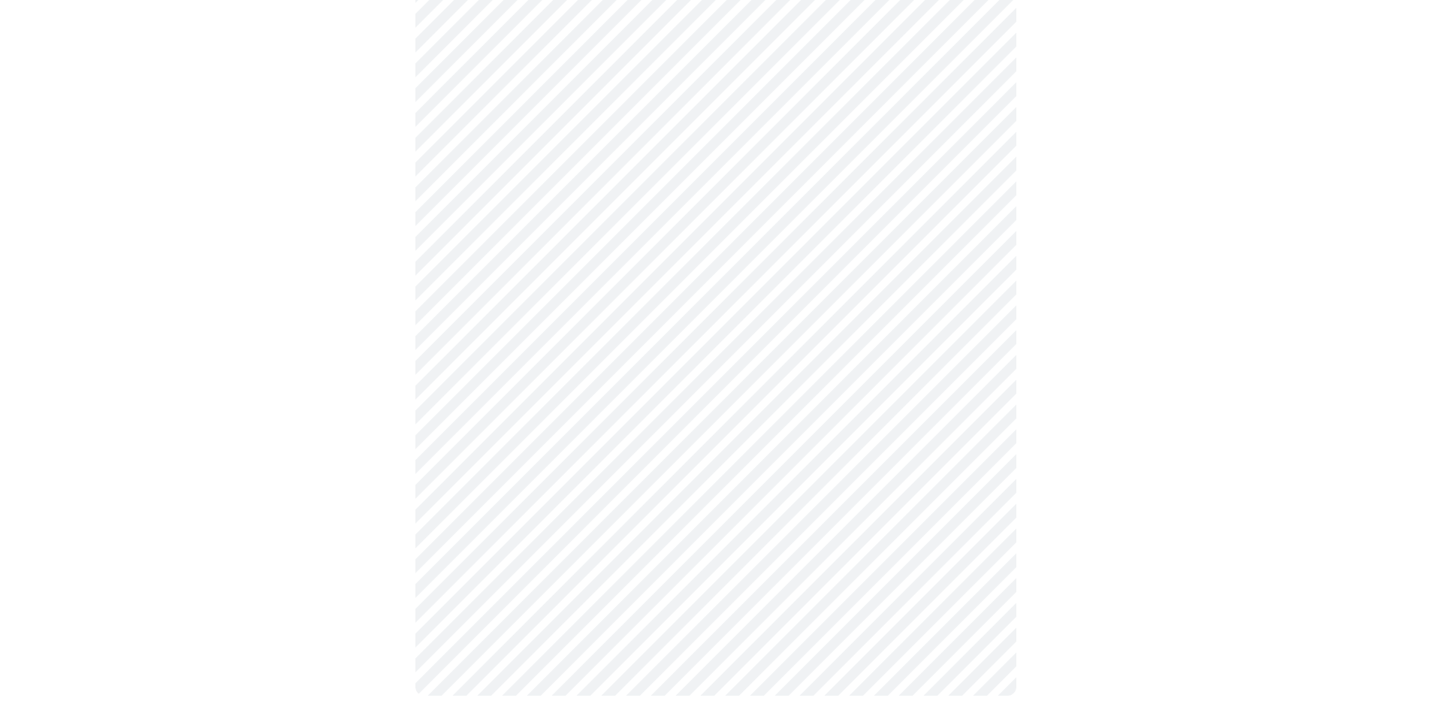
scroll to position [626, 0]
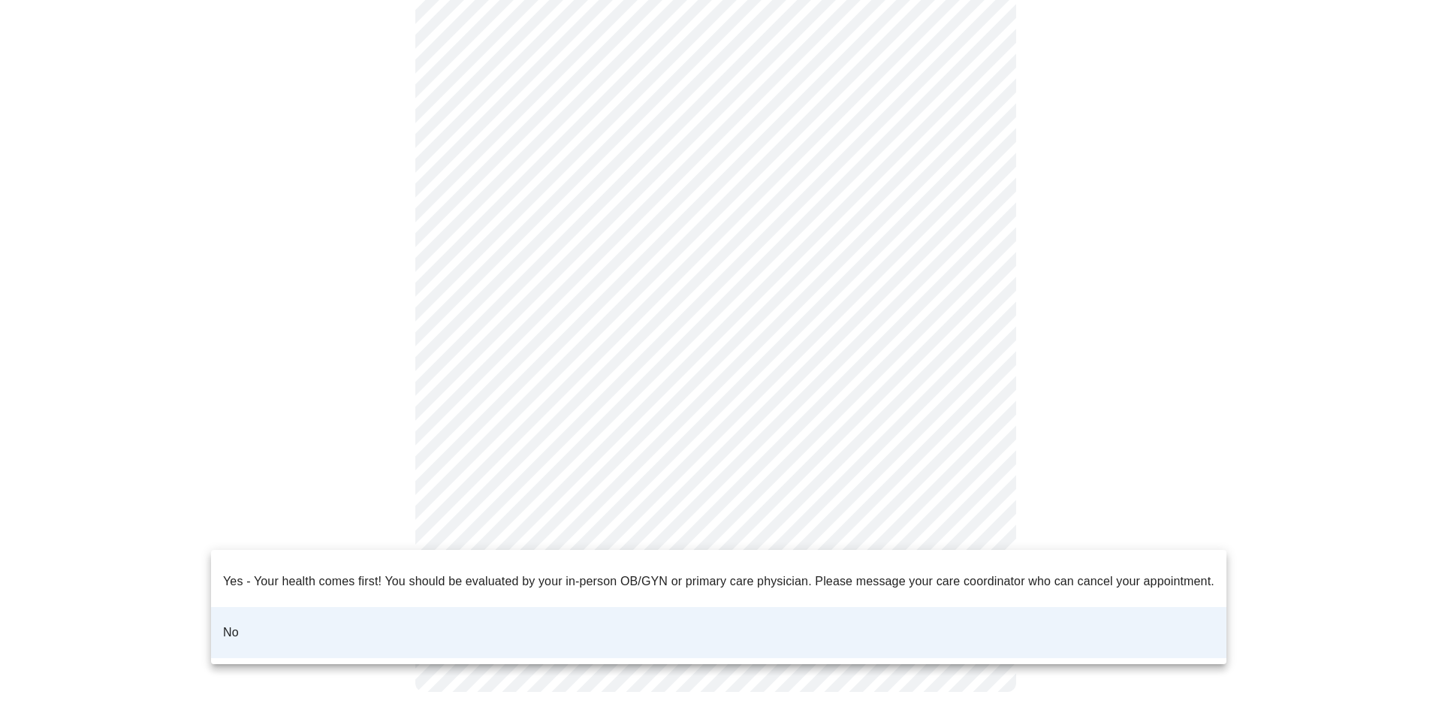
click at [980, 528] on body "MyMenopauseRx Appointments Messaging Labs Uploads Medications Community Refer a…" at bounding box center [721, 51] width 1430 height 1342
click at [1224, 402] on div at bounding box center [721, 358] width 1442 height 716
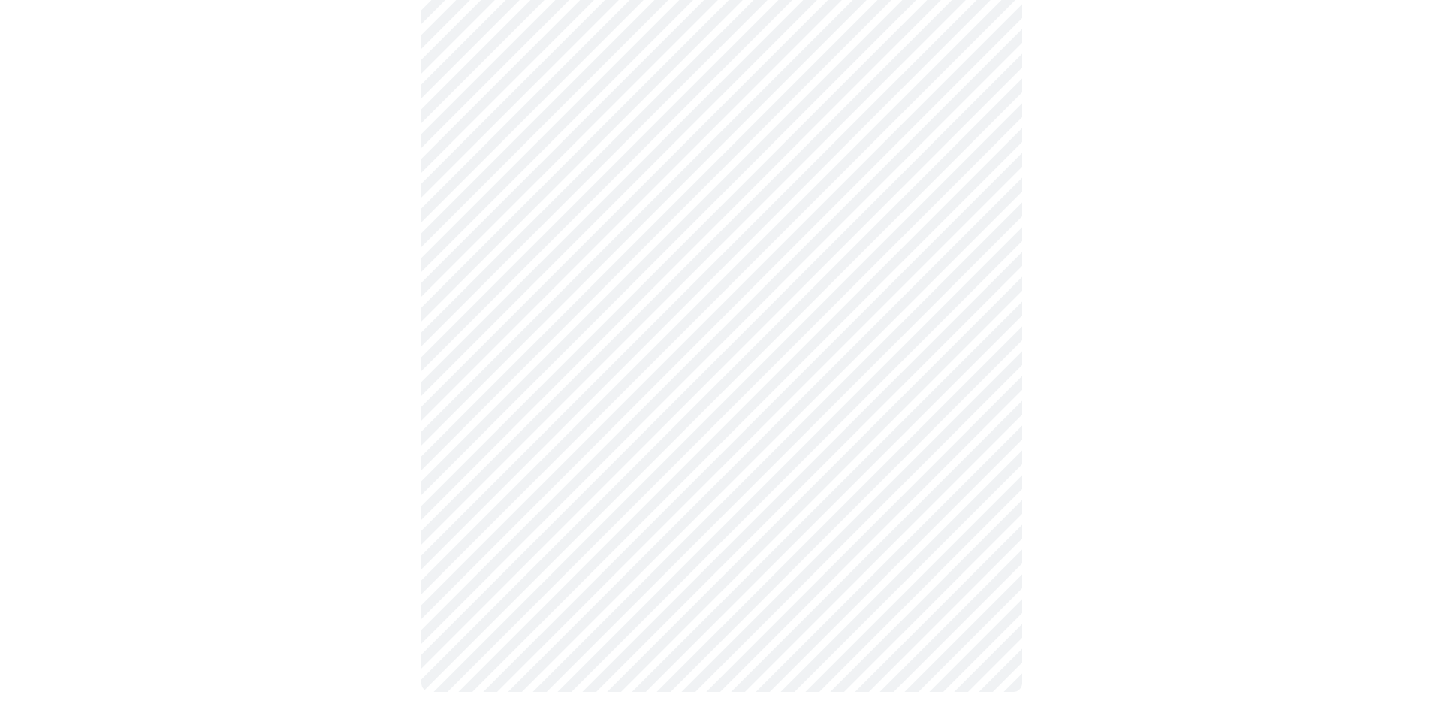
scroll to position [0, 0]
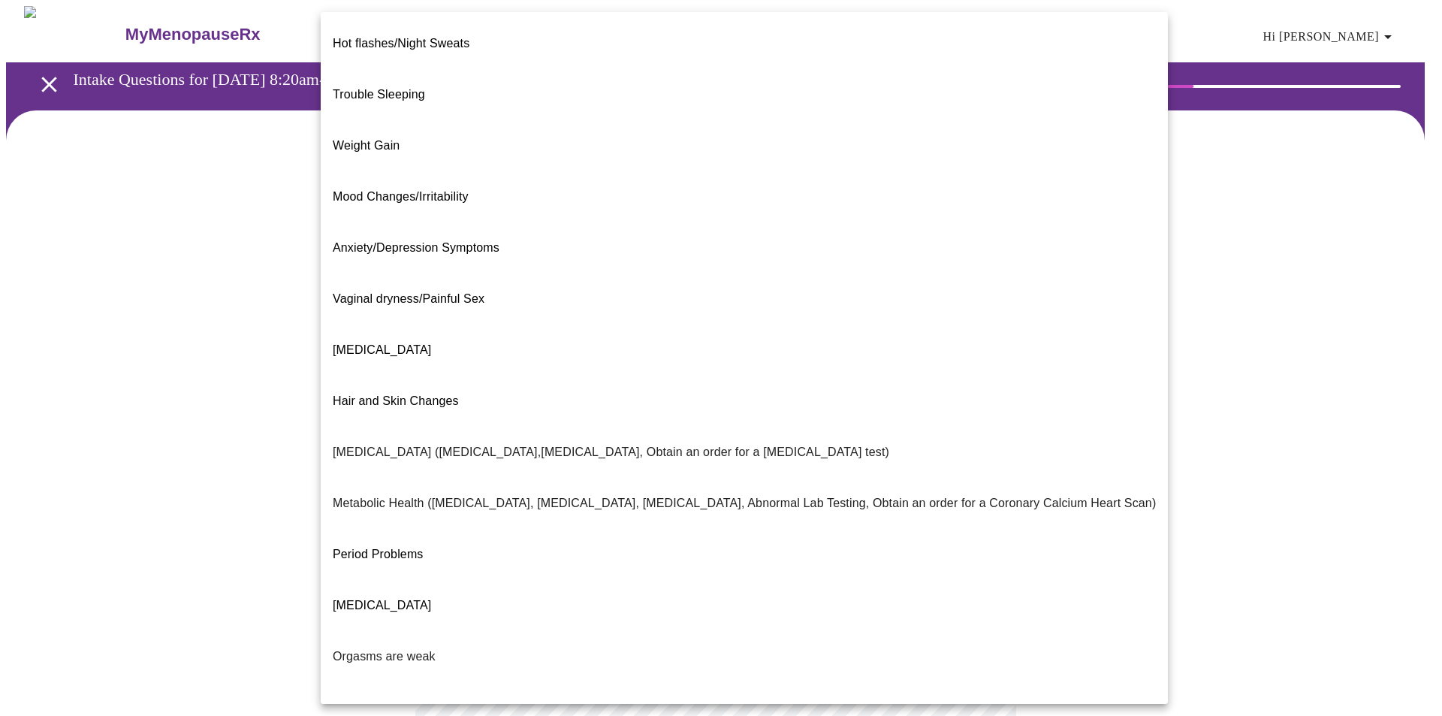
click at [972, 302] on body "MyMenopauseRx Appointments Messaging Labs Uploads Medications Community Refer a…" at bounding box center [721, 457] width 1430 height 903
click at [1356, 509] on div at bounding box center [721, 358] width 1442 height 716
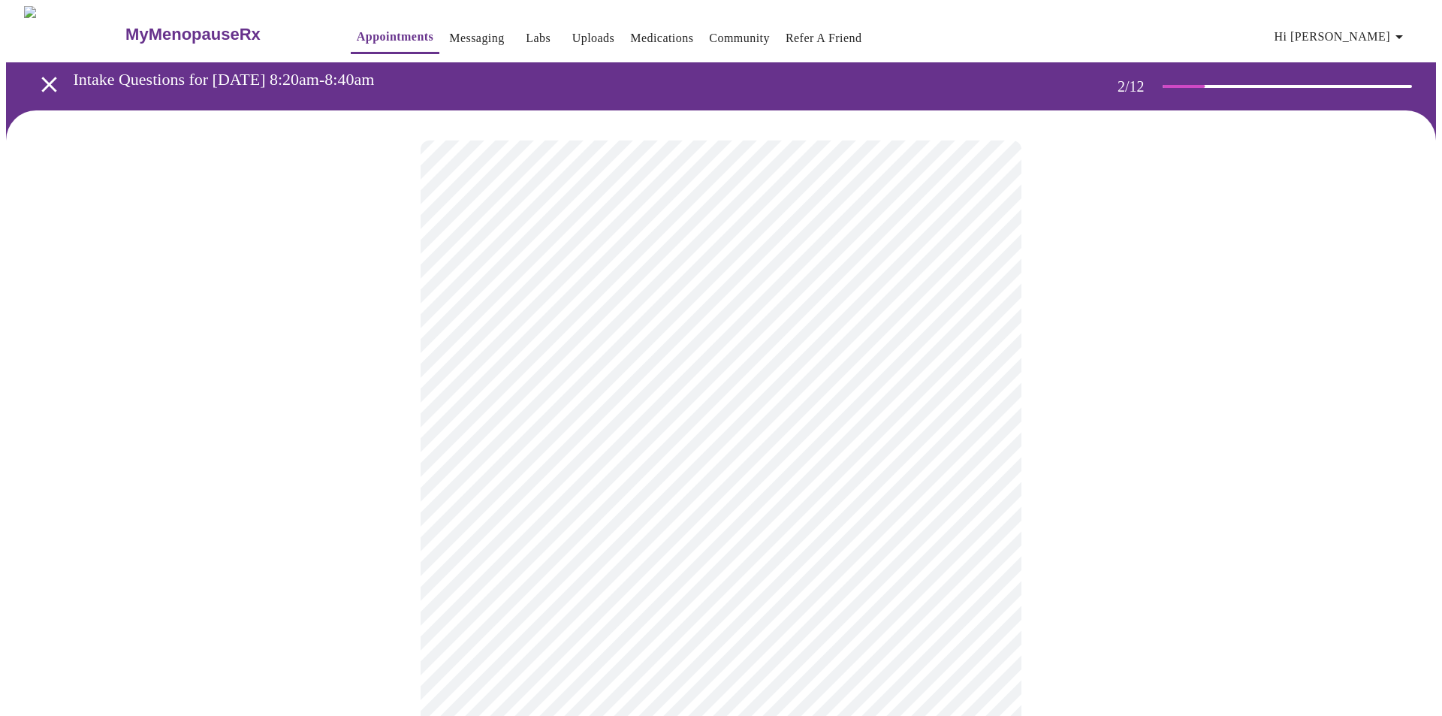
click at [969, 310] on body "MyMenopauseRx Appointments Messaging Labs Uploads Medications Community Refer a…" at bounding box center [721, 457] width 1430 height 903
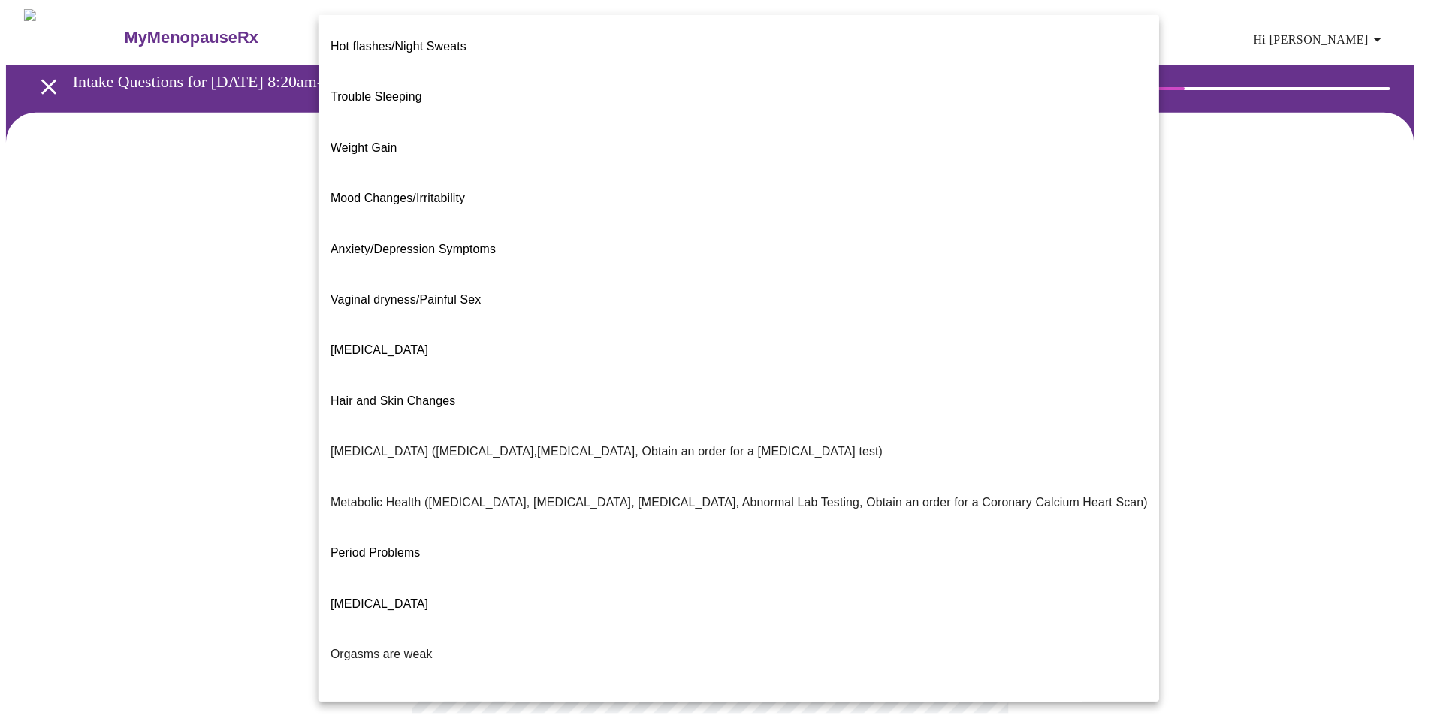
scroll to position [62, 0]
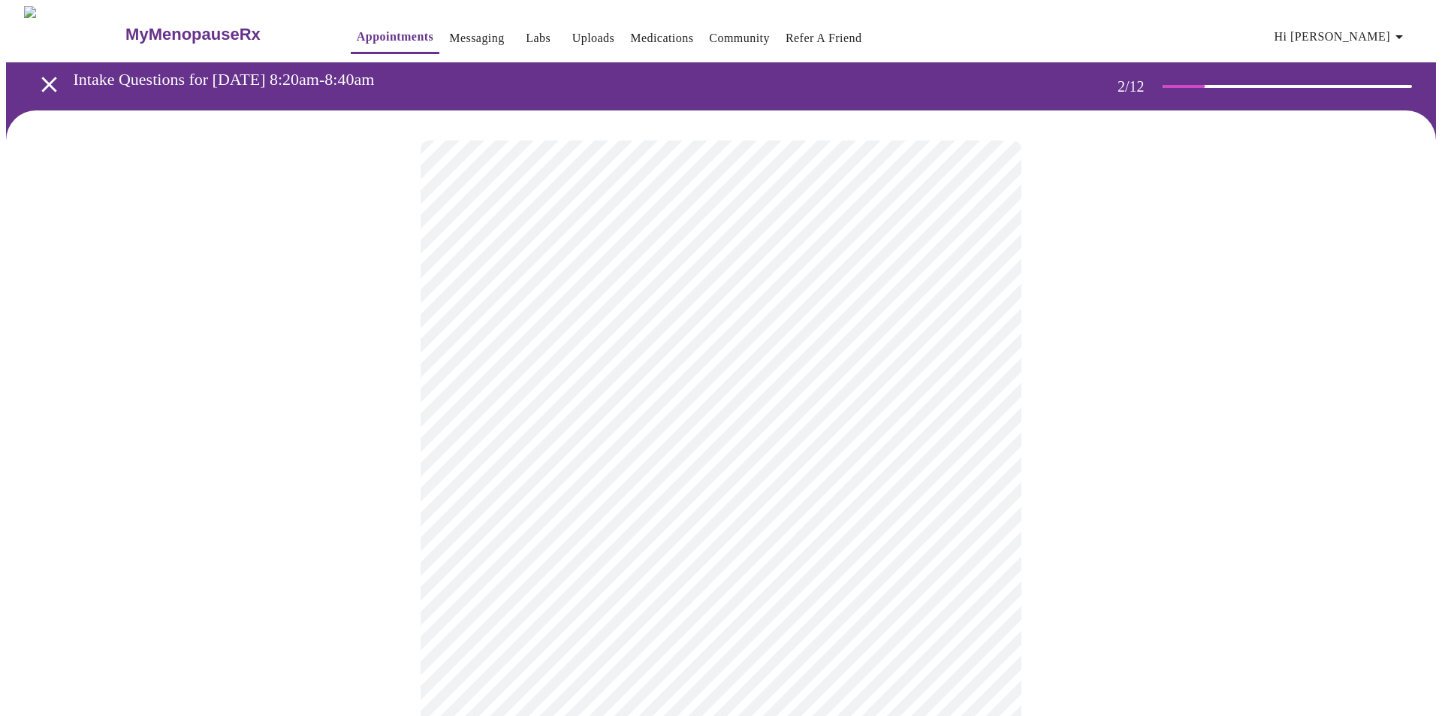
click at [803, 467] on body "MyMenopauseRx Appointments Messaging Labs Uploads Medications Community Refer a…" at bounding box center [721, 453] width 1430 height 894
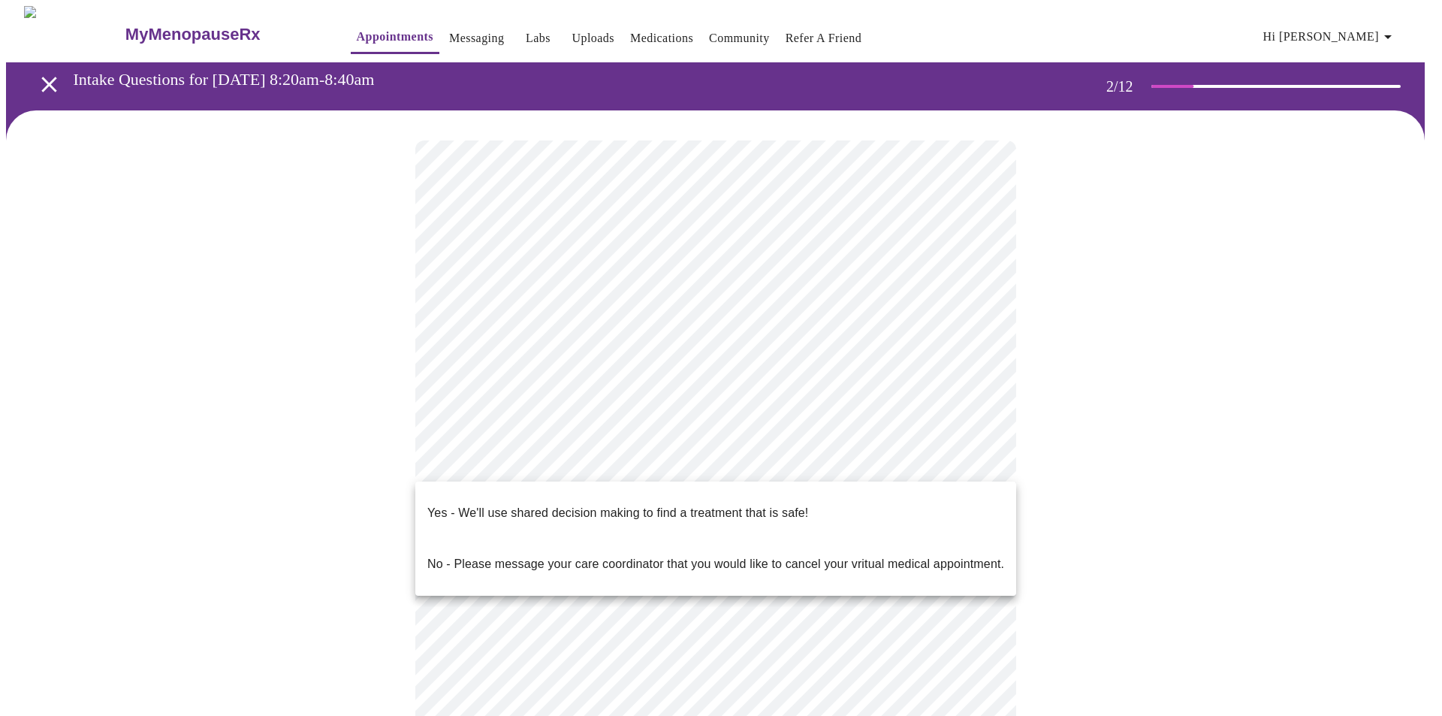
click at [654, 504] on p "Yes - We'll use shared decision making to find a treatment that is safe!" at bounding box center [617, 513] width 381 height 18
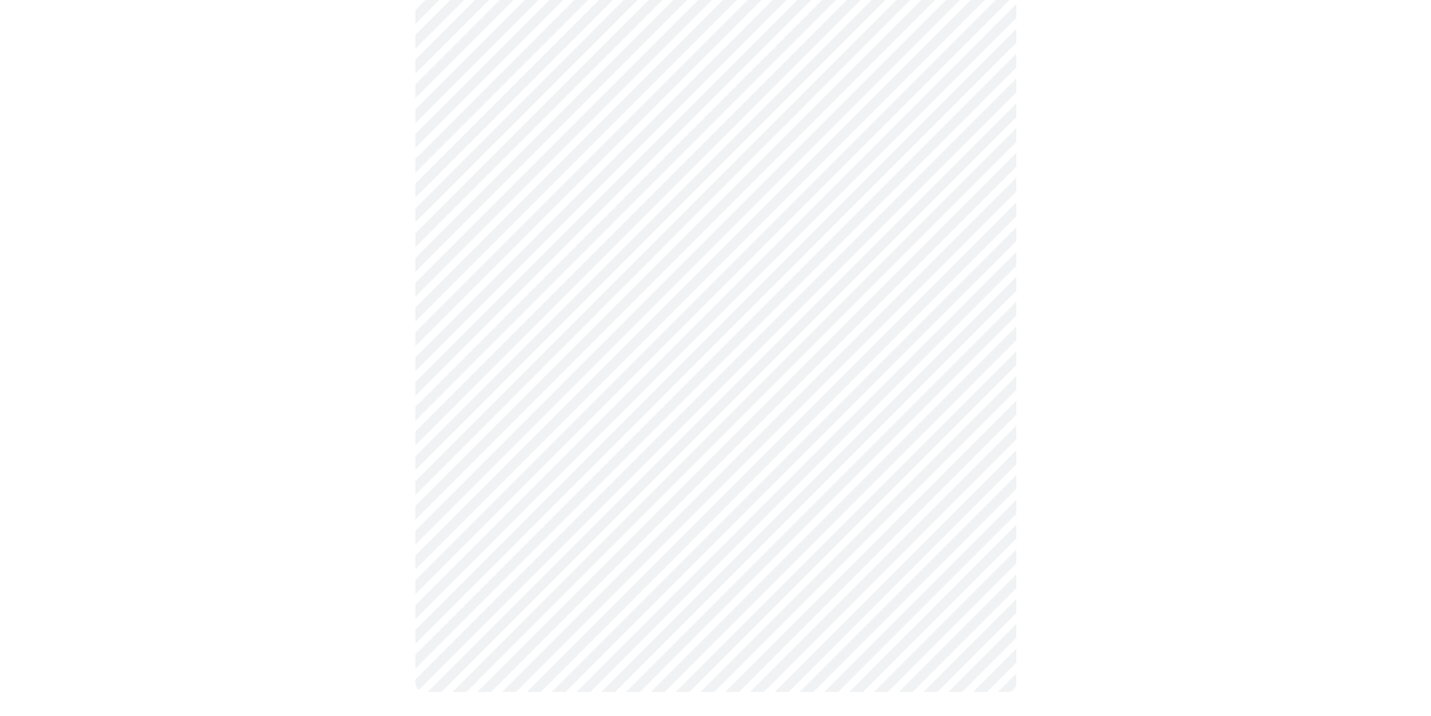
scroll to position [0, 0]
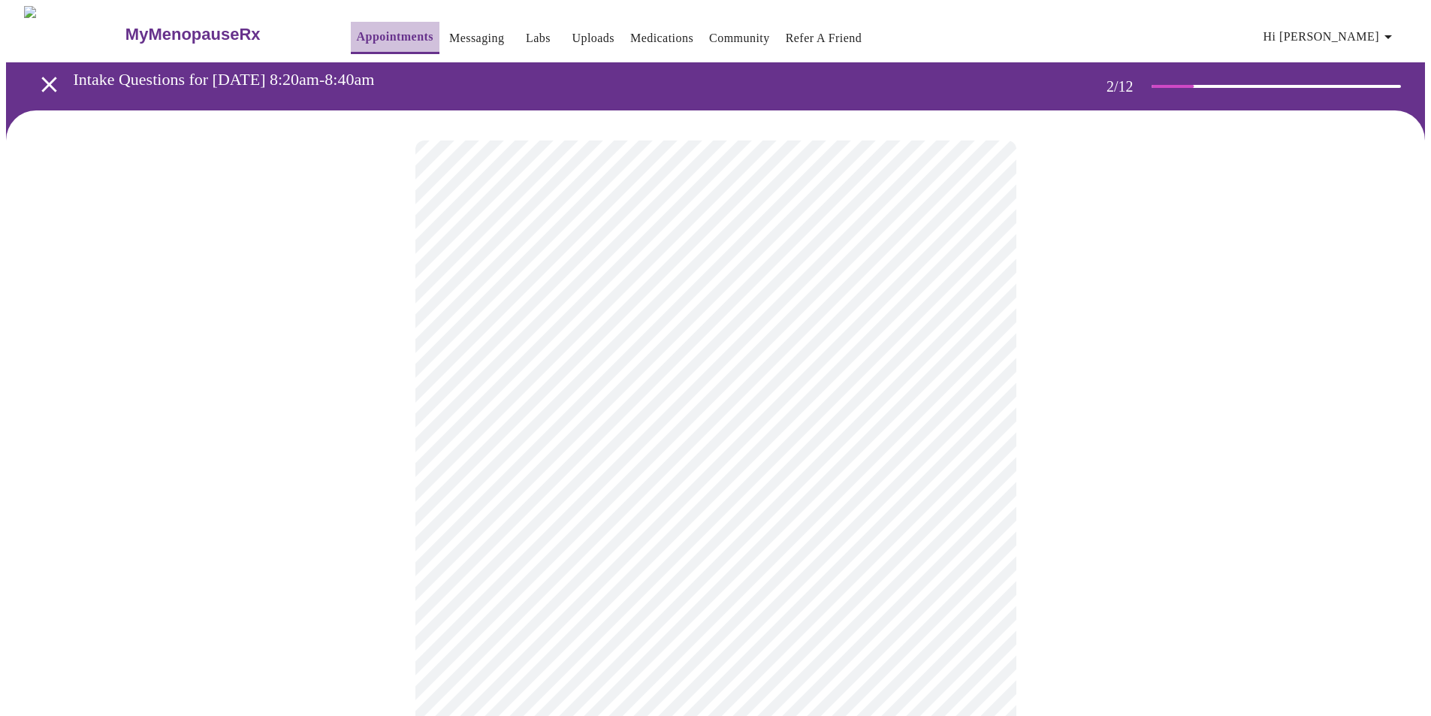
click at [361, 27] on link "Appointments" at bounding box center [395, 36] width 77 height 21
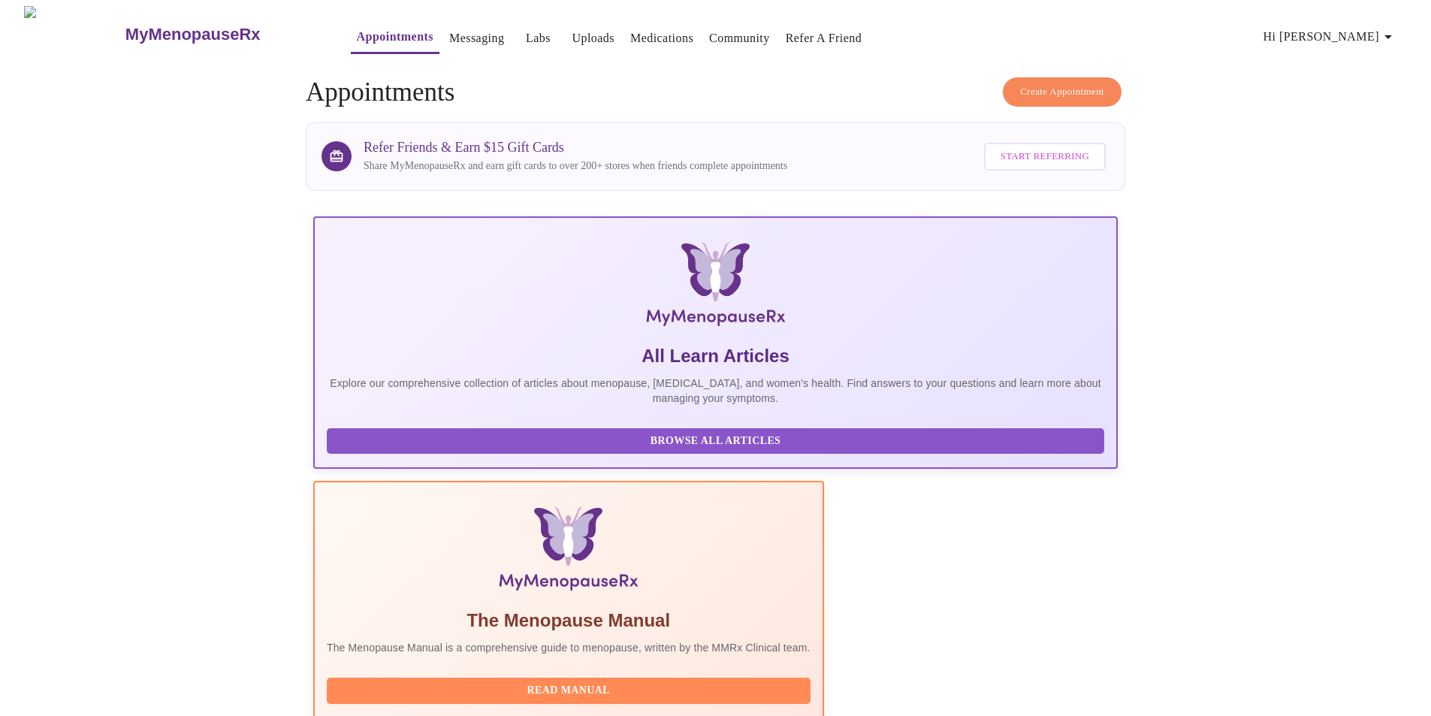
click at [1391, 35] on icon "button" at bounding box center [1388, 37] width 18 height 18
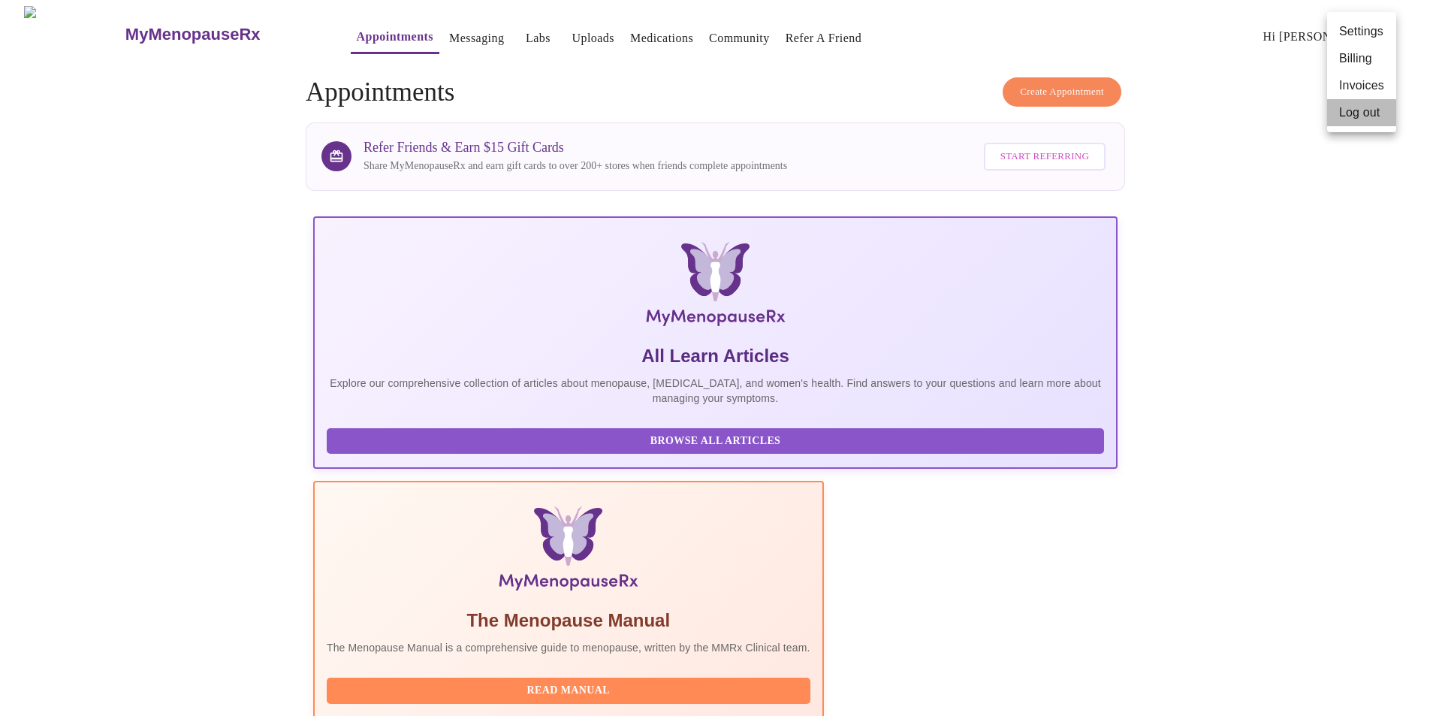
click at [1364, 113] on li "Log out" at bounding box center [1361, 112] width 69 height 27
